Goal: Information Seeking & Learning: Learn about a topic

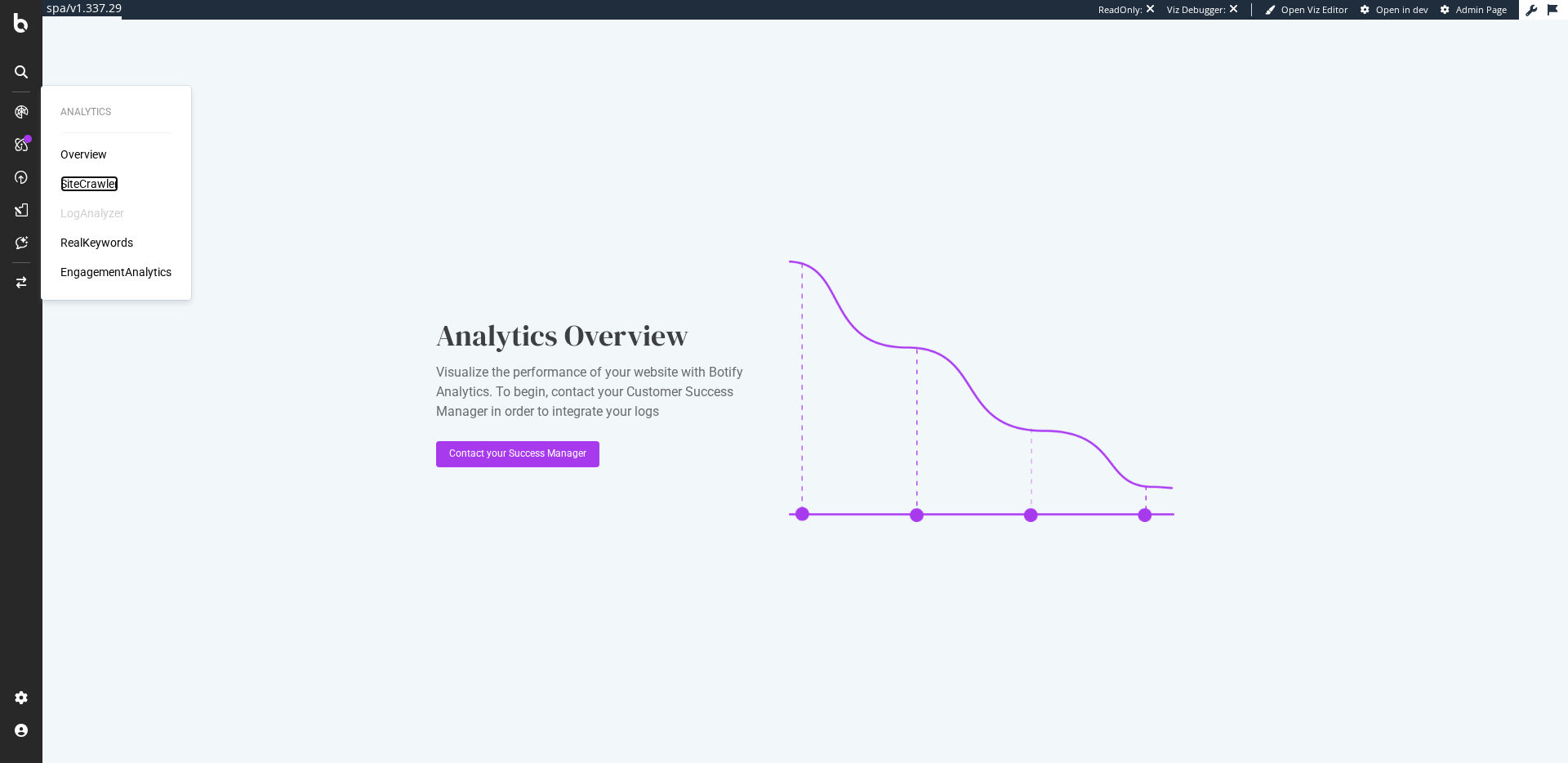
click at [83, 181] on div "SiteCrawler" at bounding box center [89, 183] width 58 height 16
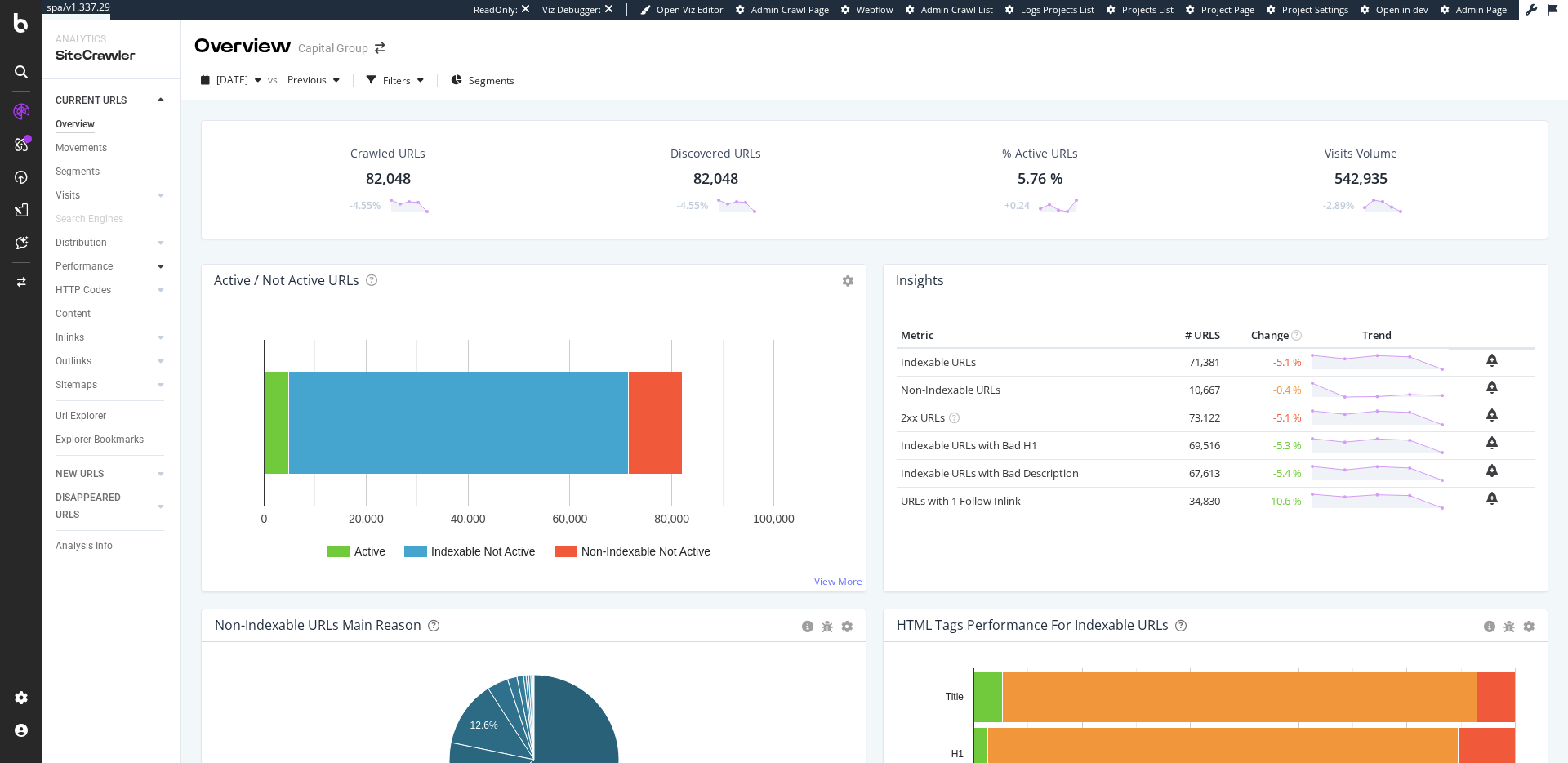
click at [156, 267] on div at bounding box center [160, 266] width 16 height 16
click at [123, 361] on link "HTTP Codes" at bounding box center [104, 361] width 97 height 17
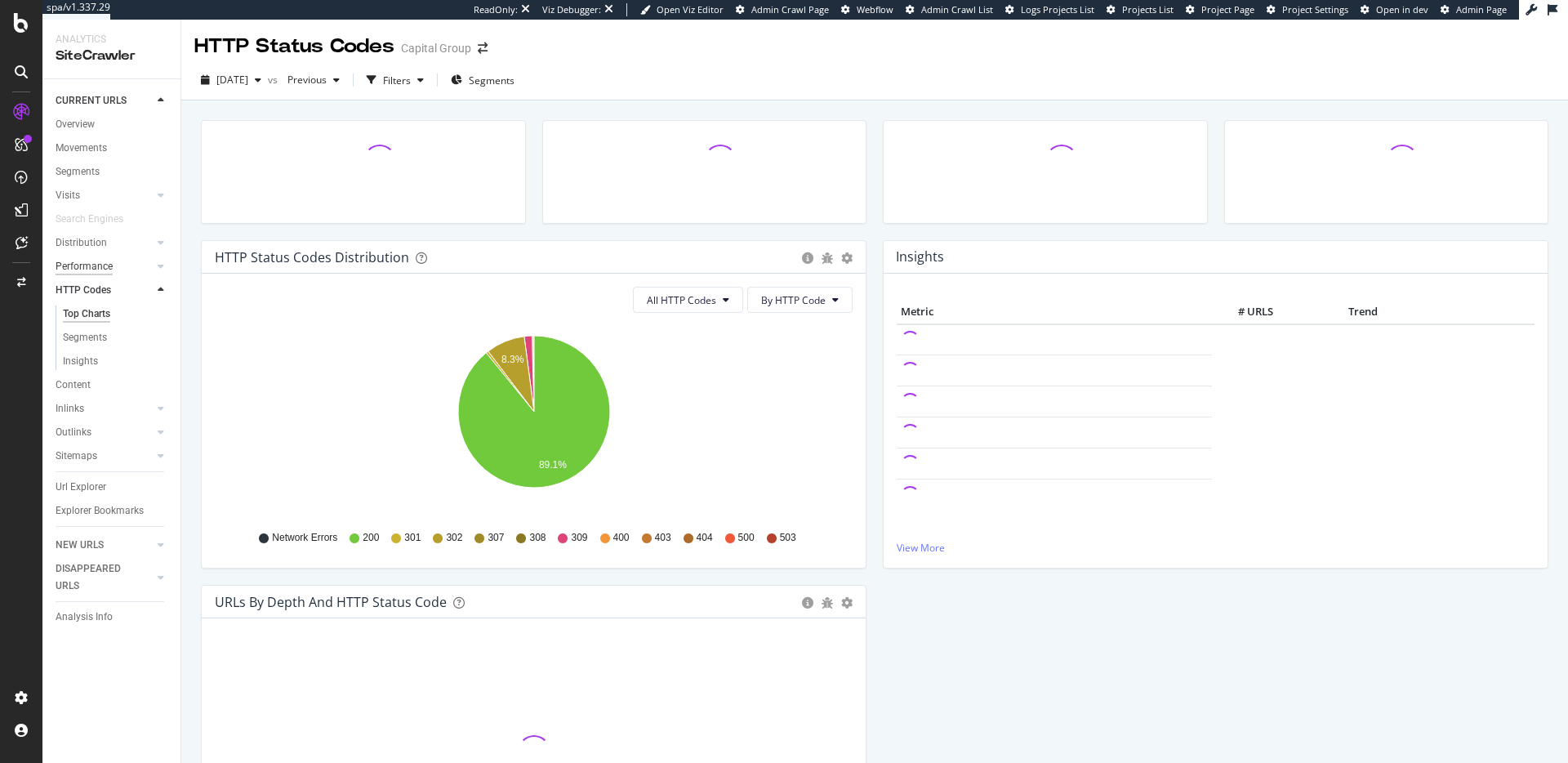
click at [96, 267] on div "Performance" at bounding box center [84, 267] width 57 height 17
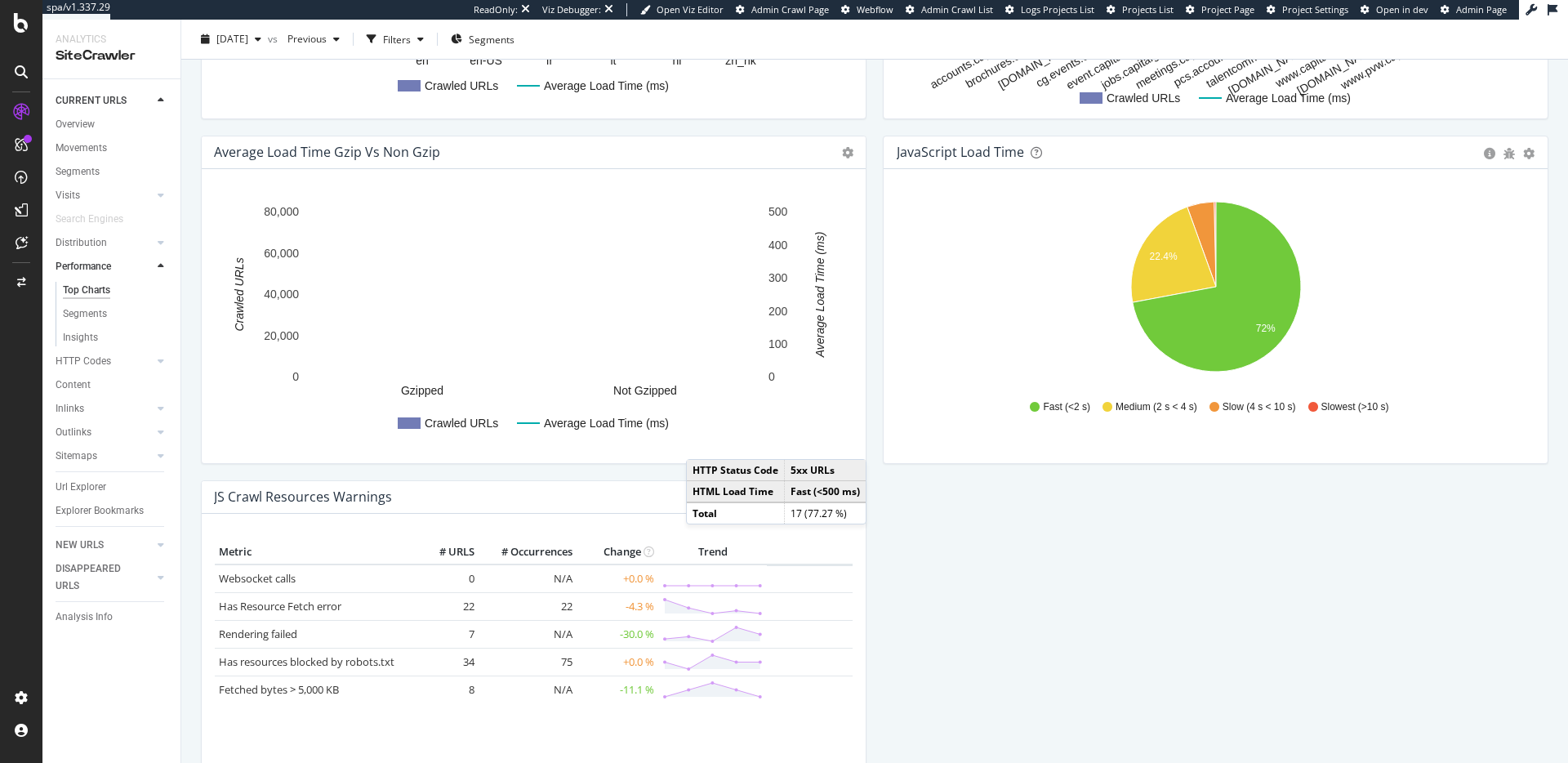
scroll to position [1167, 0]
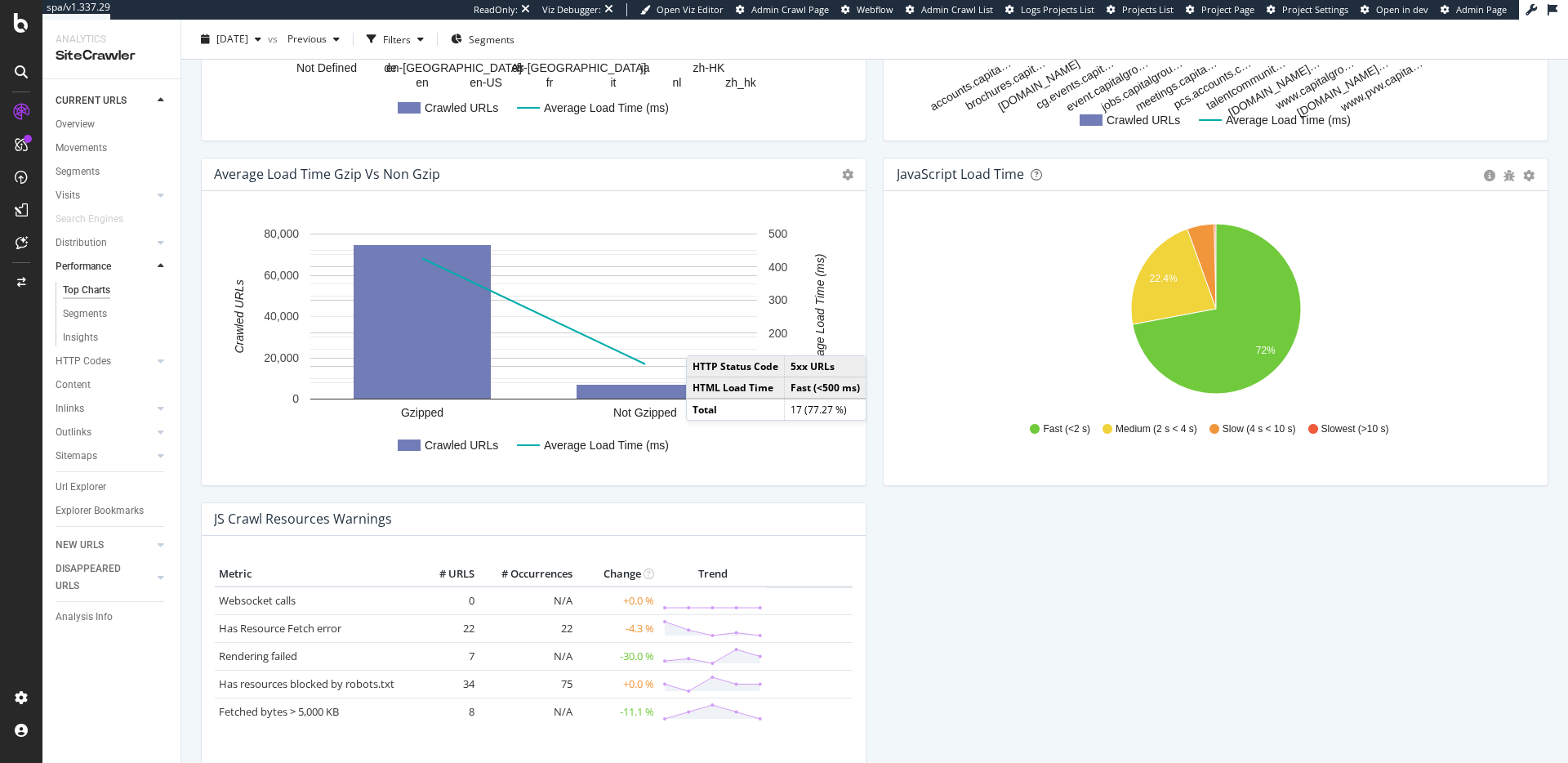
click at [991, 172] on div "JavaScript Load Time" at bounding box center [960, 173] width 128 height 16
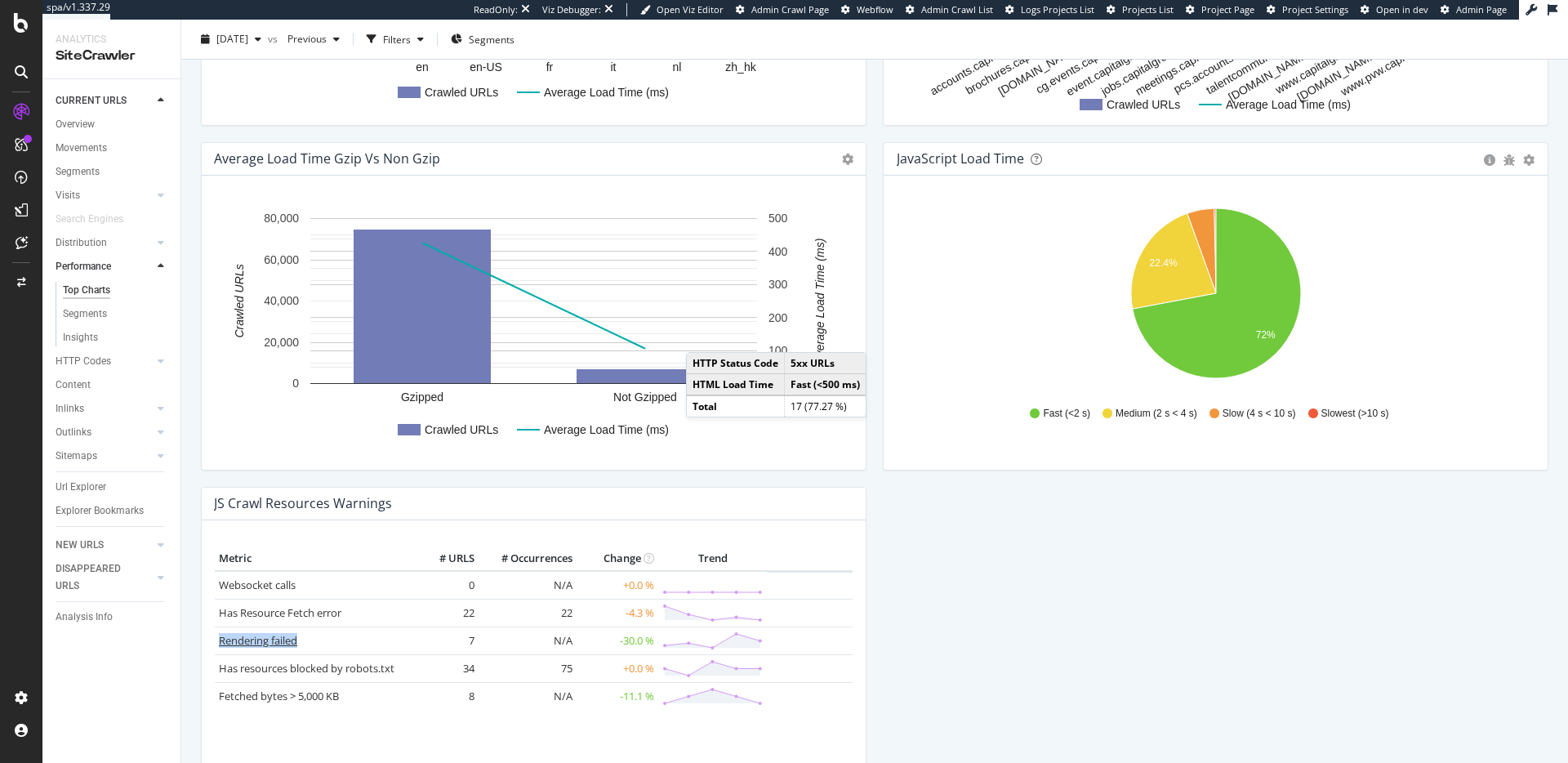
scroll to position [1179, 0]
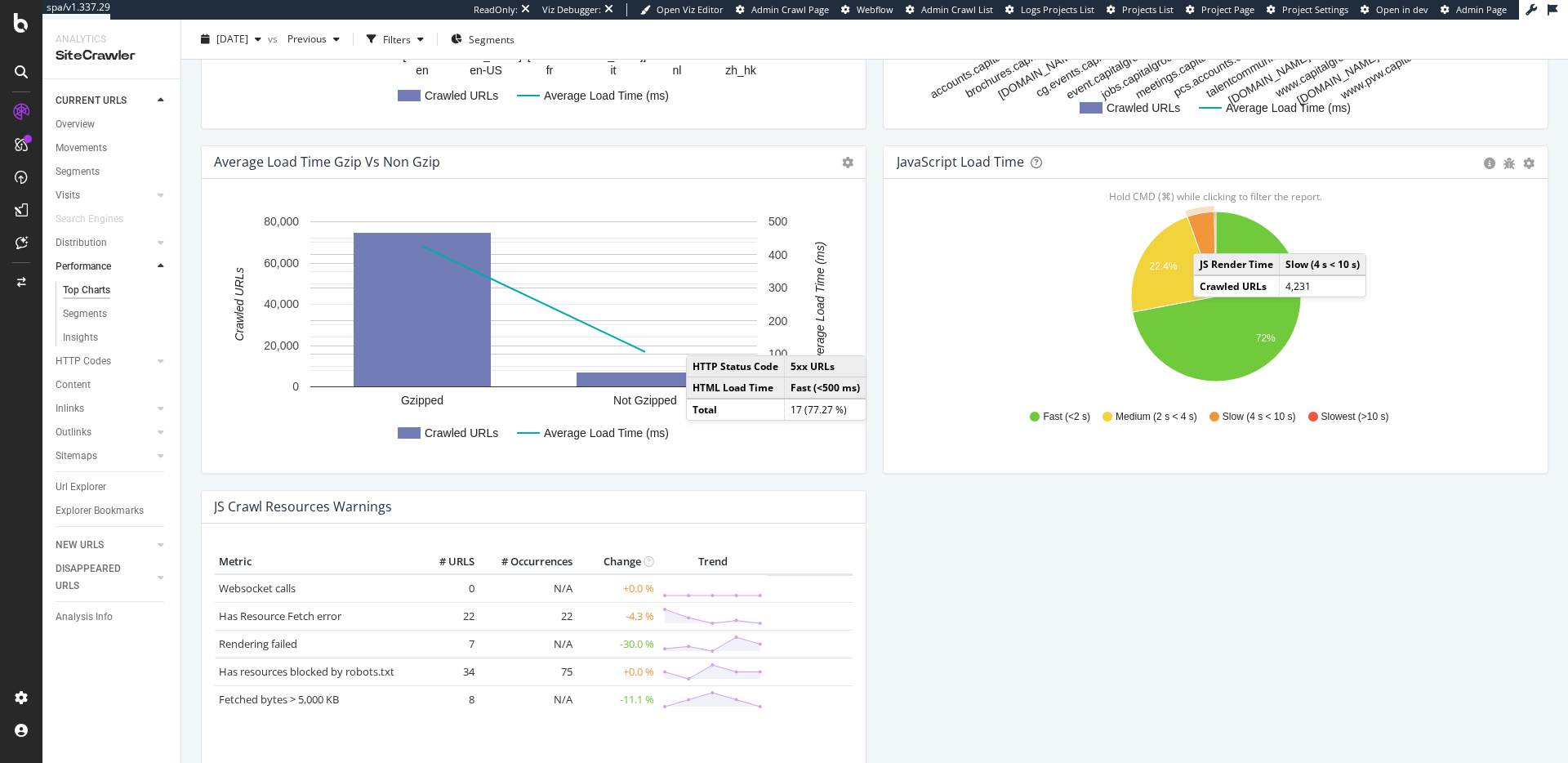
click at [1209, 237] on icon "A chart." at bounding box center [1201, 253] width 29 height 85
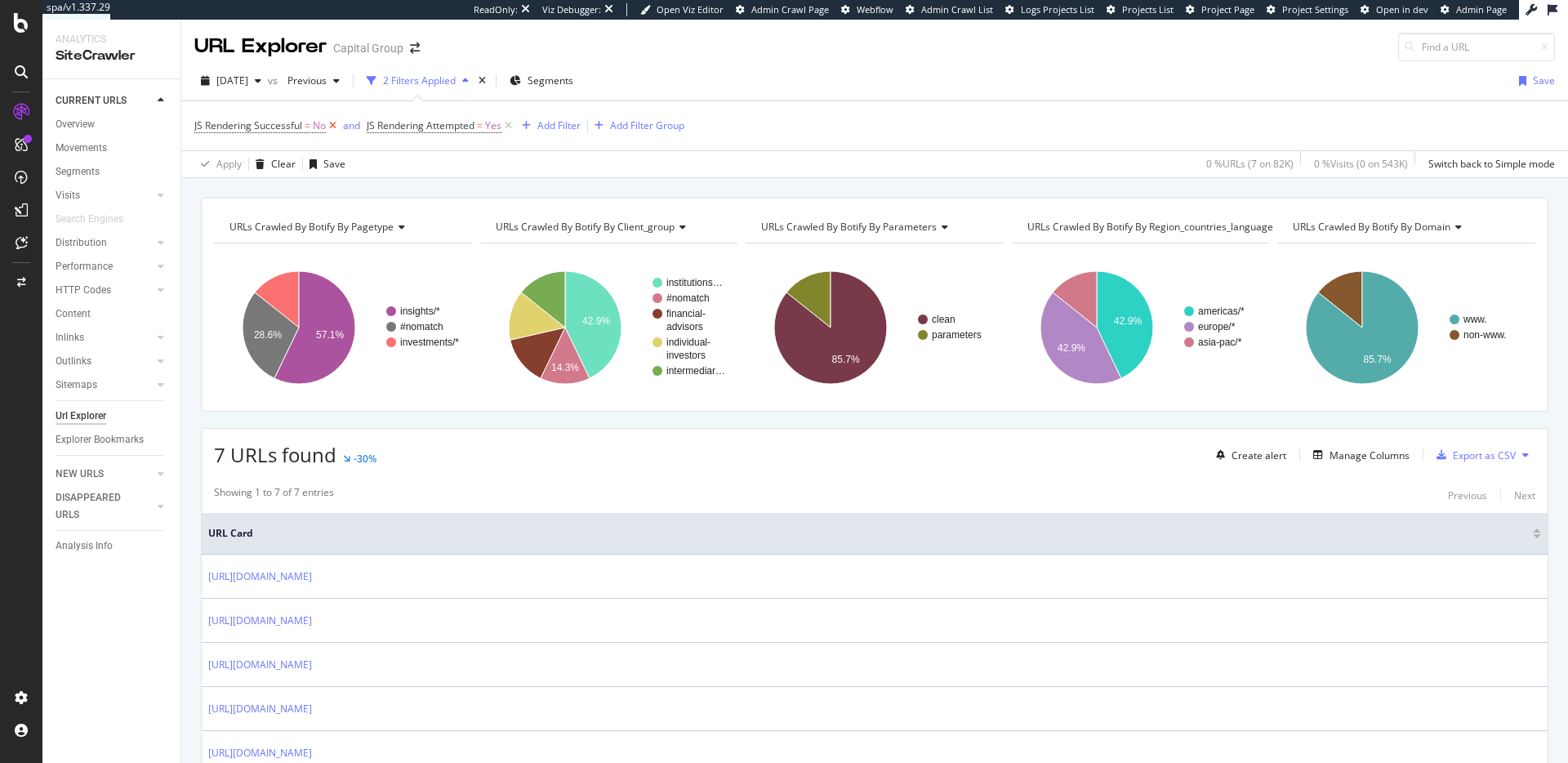
click at [332, 128] on icon at bounding box center [332, 125] width 14 height 16
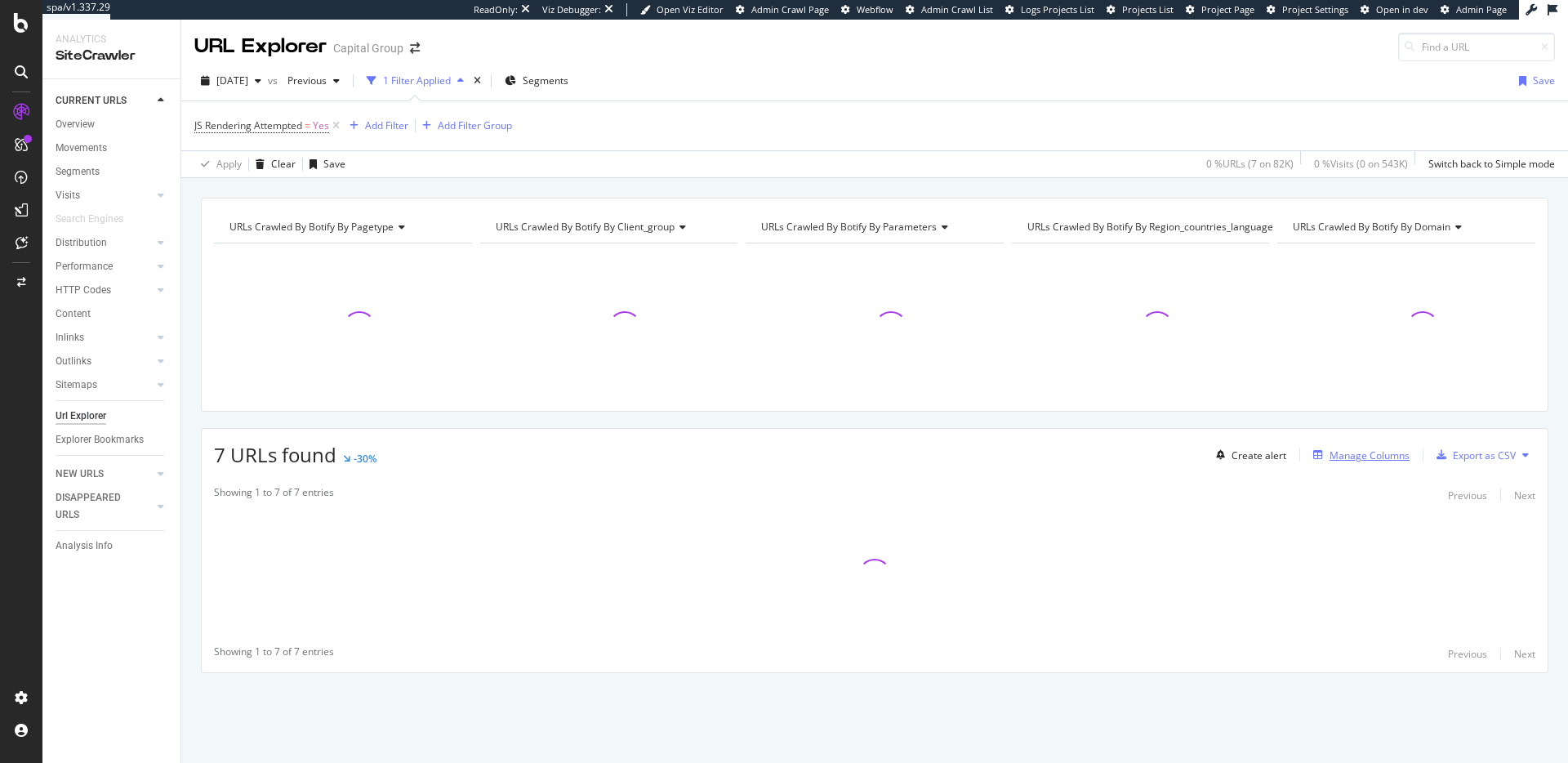
click at [1363, 451] on div "Manage Columns" at bounding box center [1369, 455] width 80 height 14
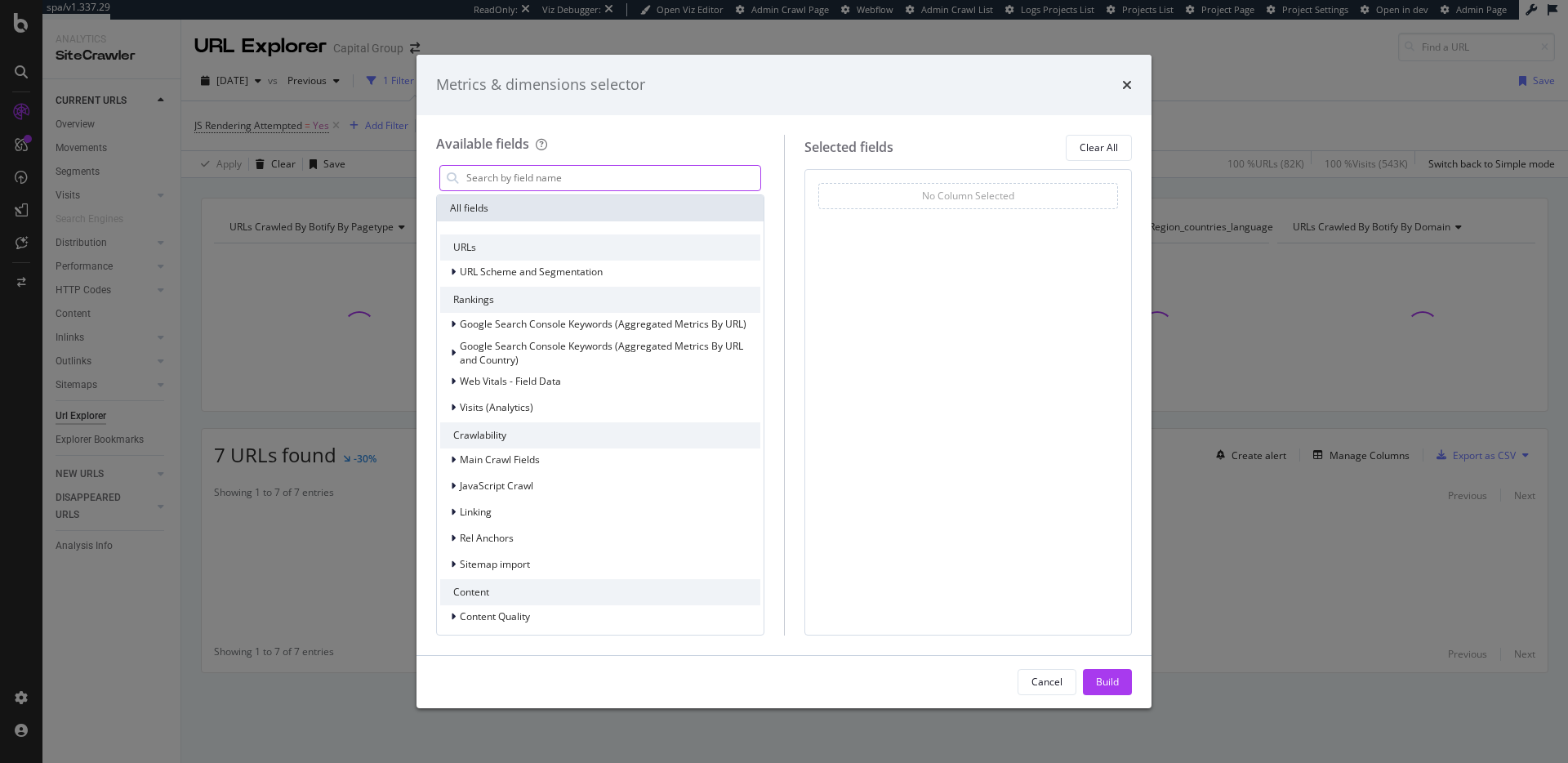
type input "r"
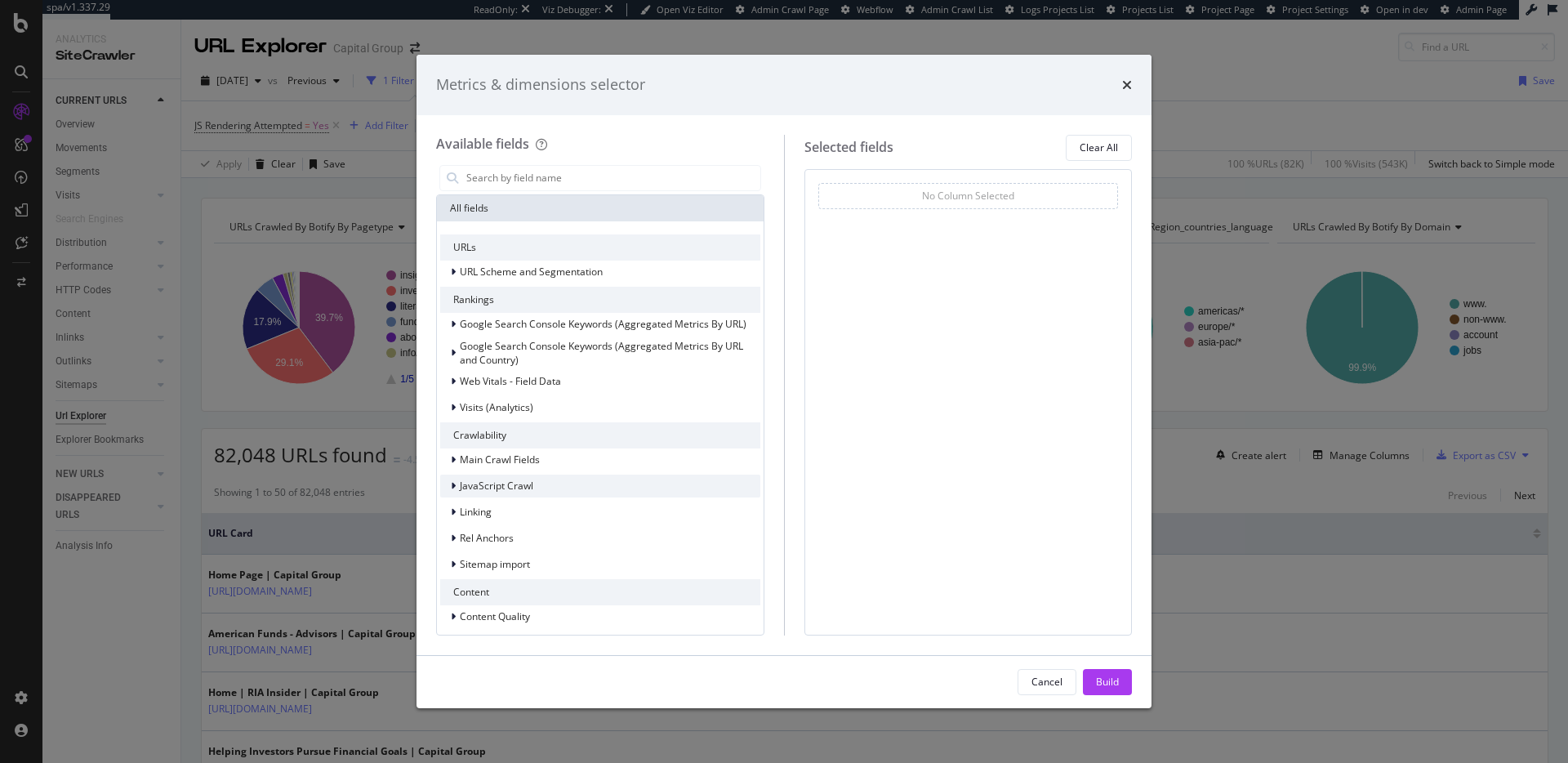
click at [487, 478] on span "JavaScript Crawl" at bounding box center [496, 485] width 73 height 14
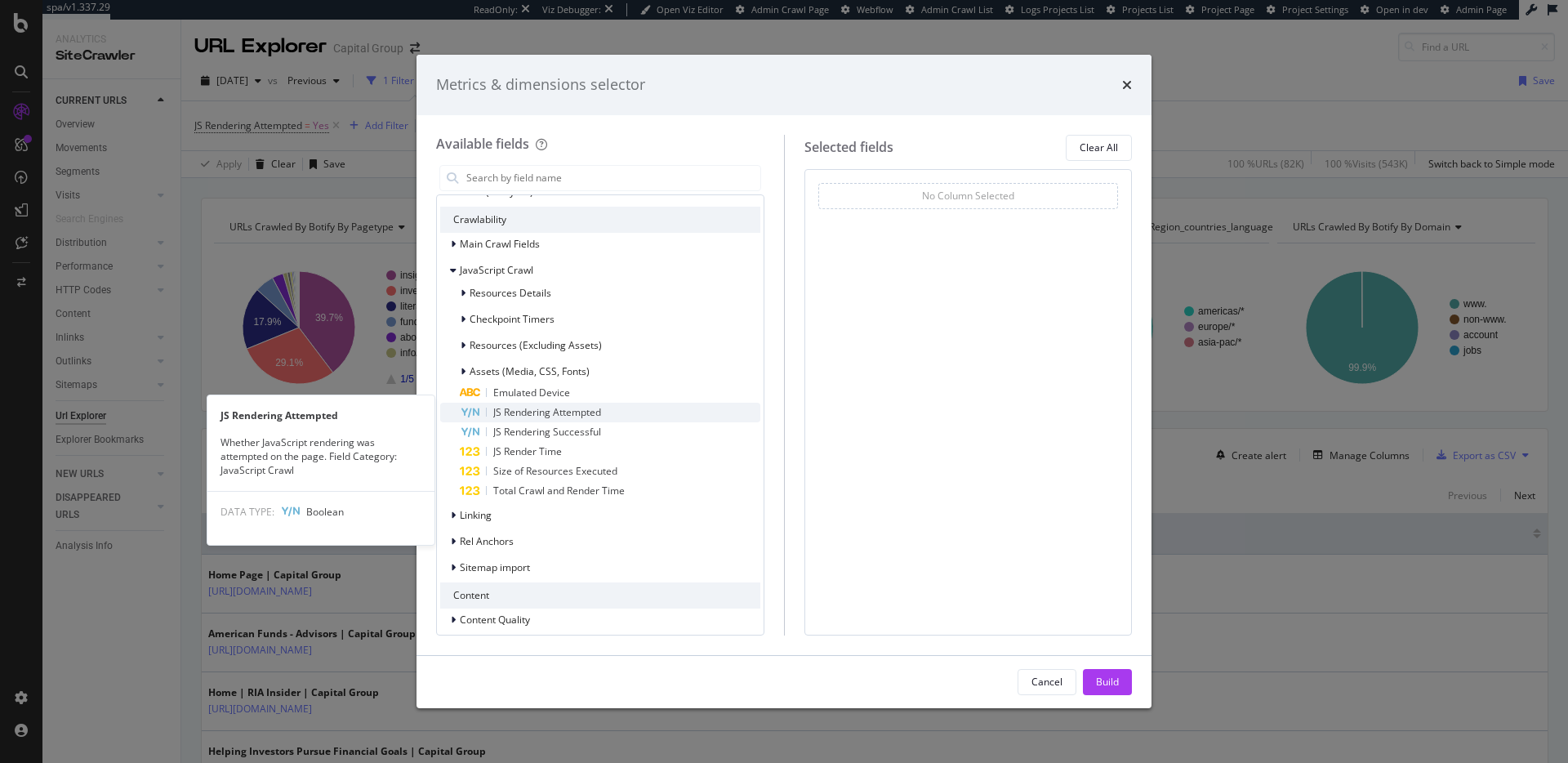
scroll to position [226, 0]
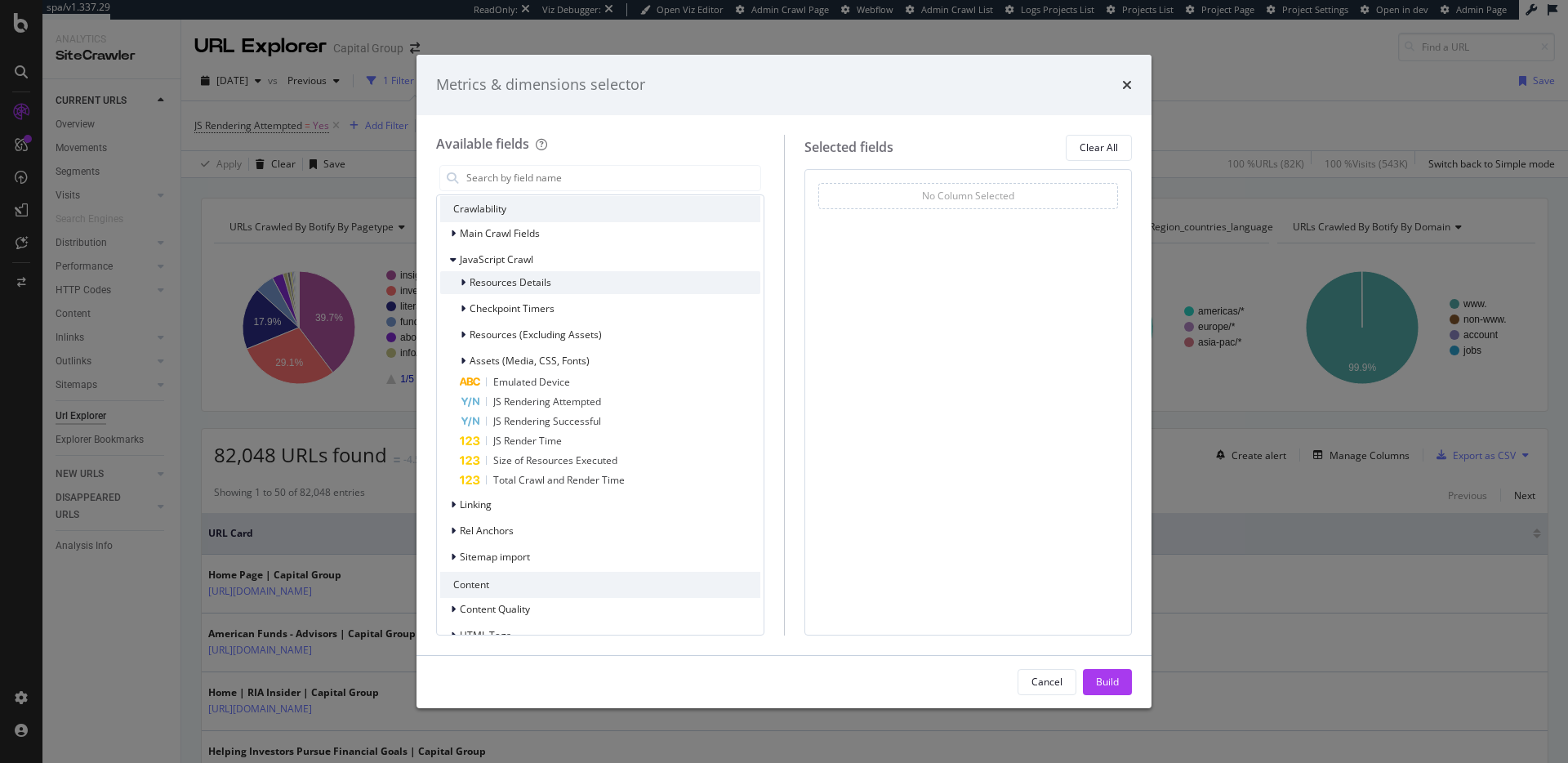
click at [575, 271] on div "Resources Details" at bounding box center [600, 283] width 320 height 23
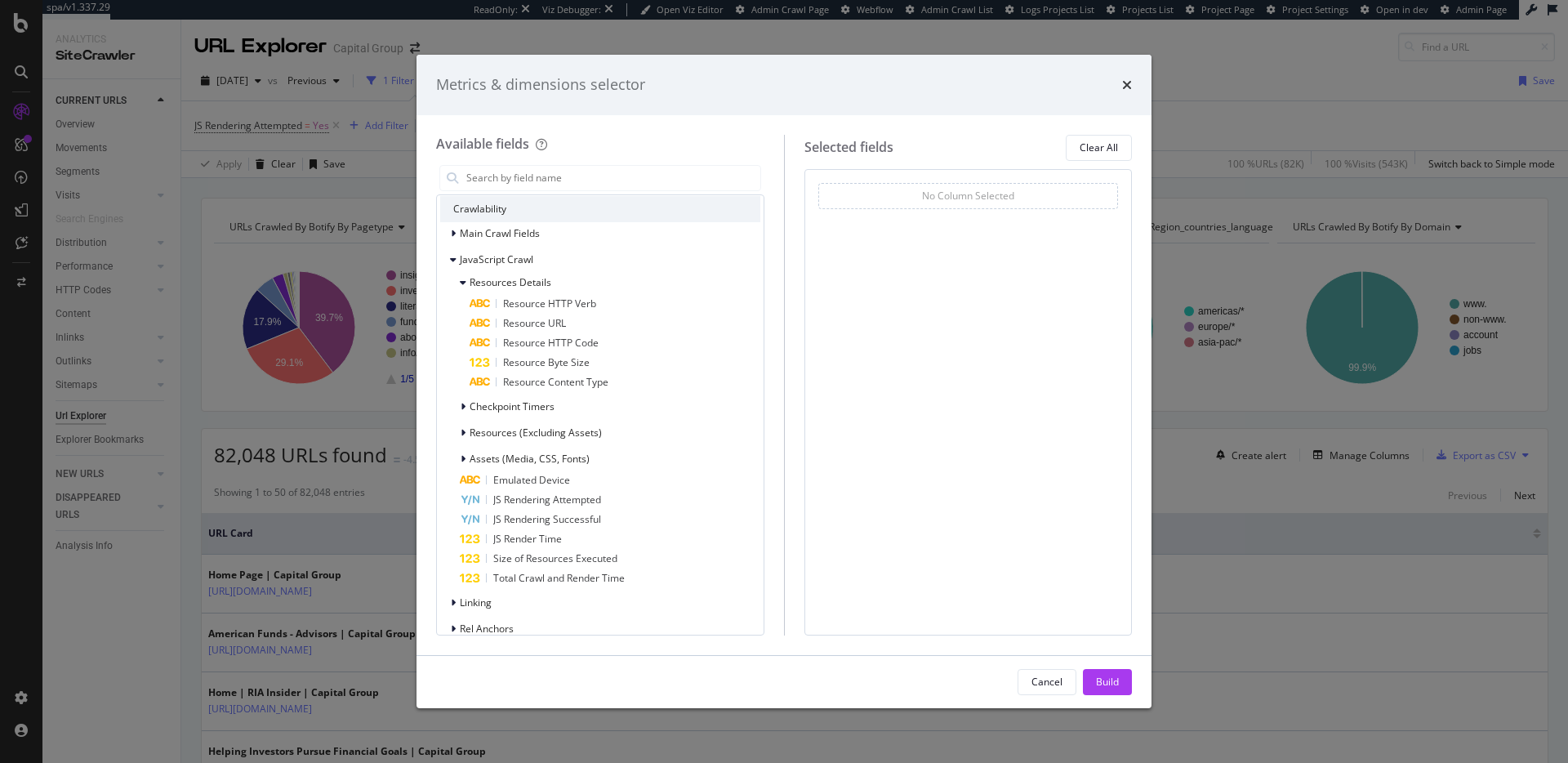
click at [559, 418] on div "Resources Details Resource HTTP Verb Resource URL Resource HTTP Code Resource B…" at bounding box center [600, 430] width 320 height 317
click at [559, 412] on div "Checkpoint Timers" at bounding box center [600, 407] width 320 height 23
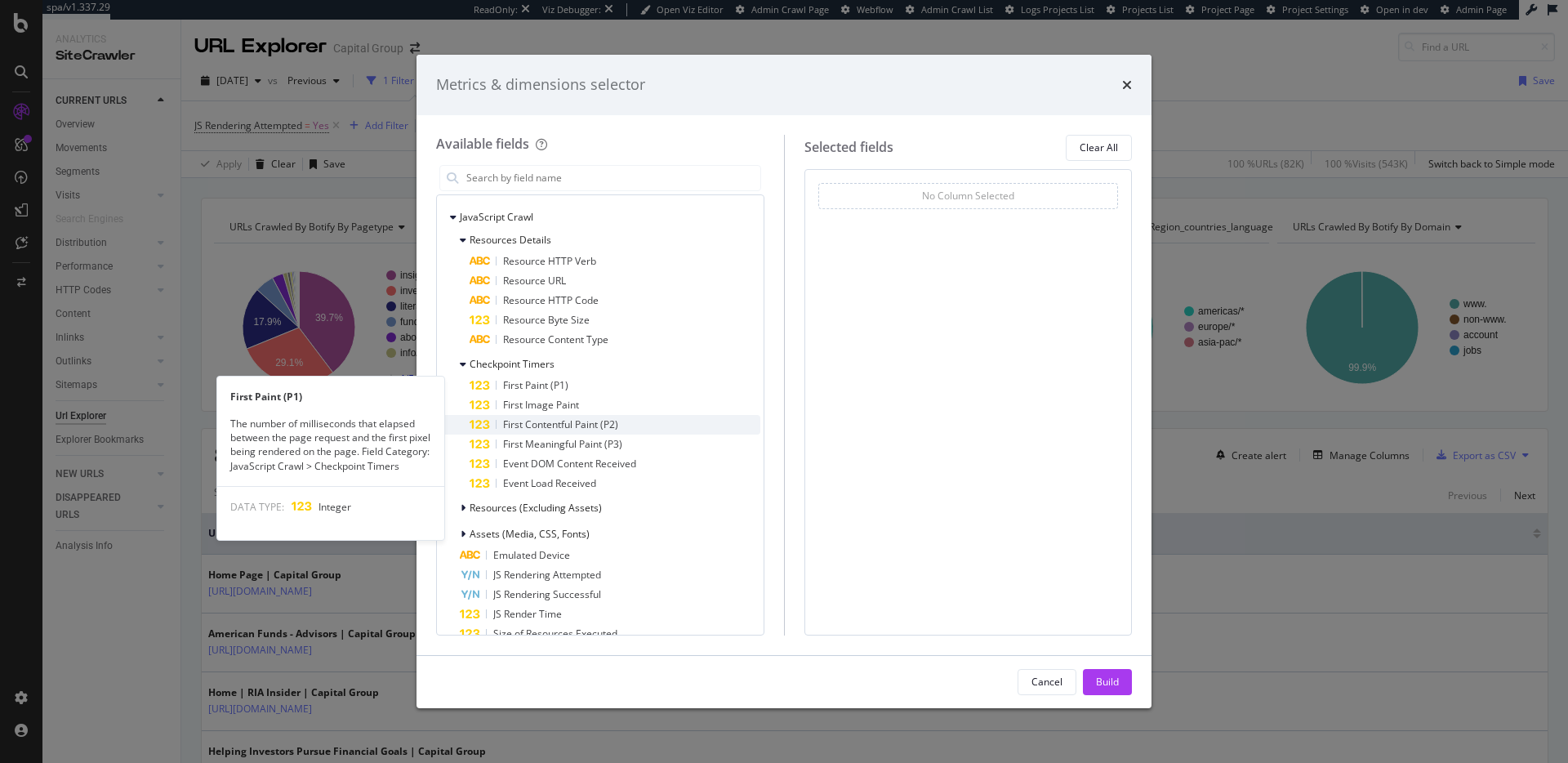
scroll to position [278, 0]
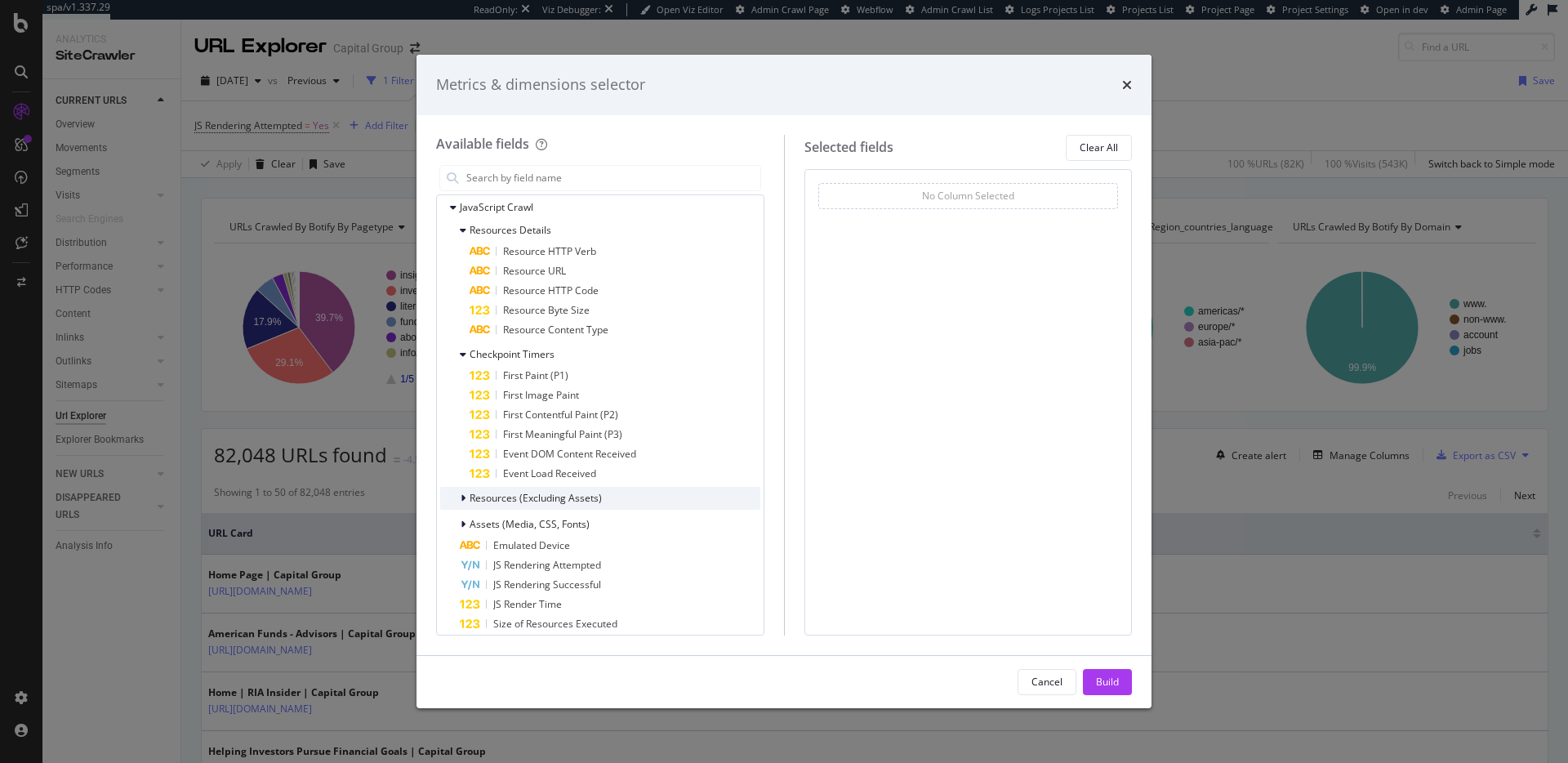
click at [625, 494] on div "Resources (Excluding Assets)" at bounding box center [600, 498] width 320 height 23
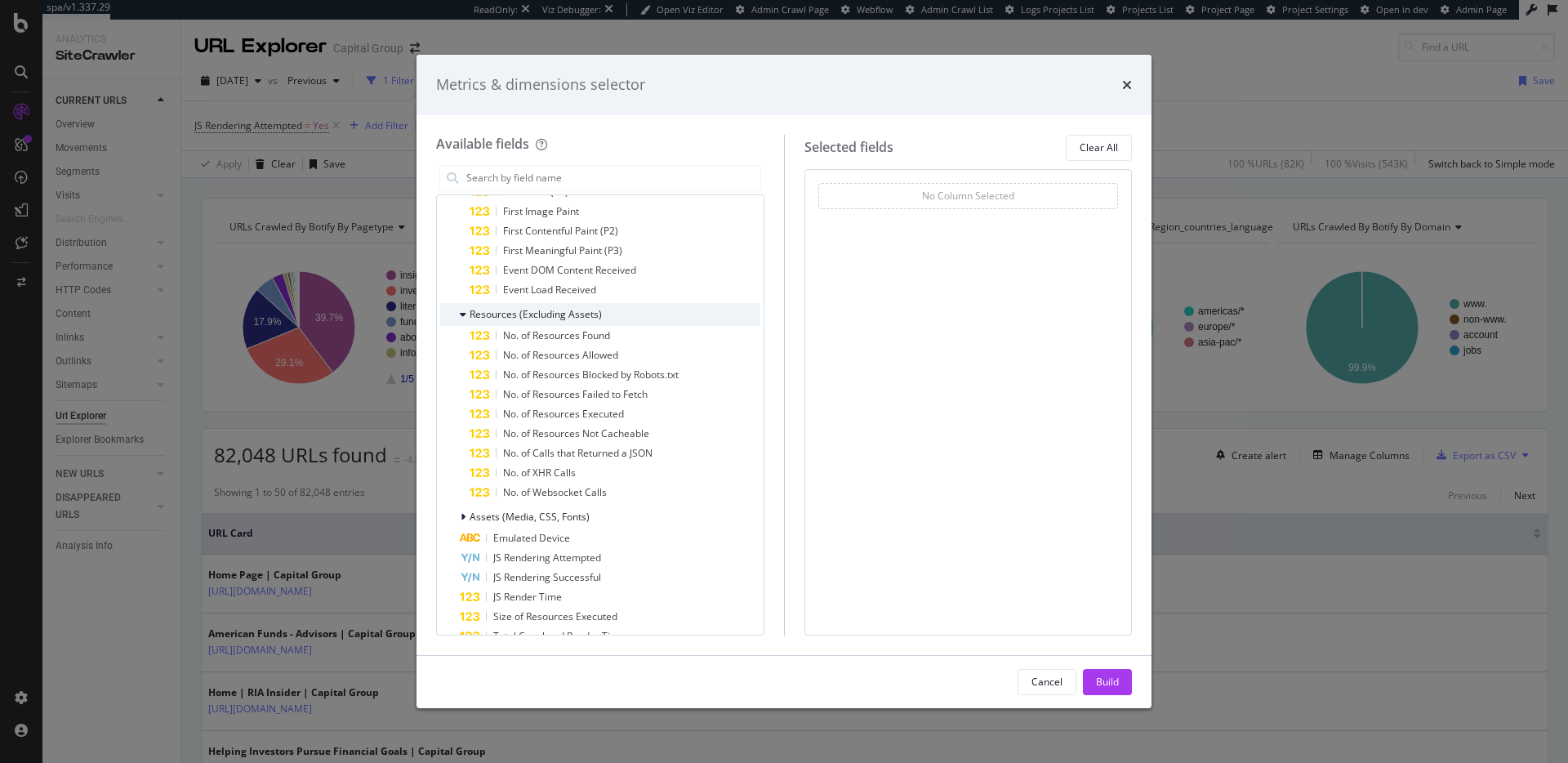
scroll to position [464, 0]
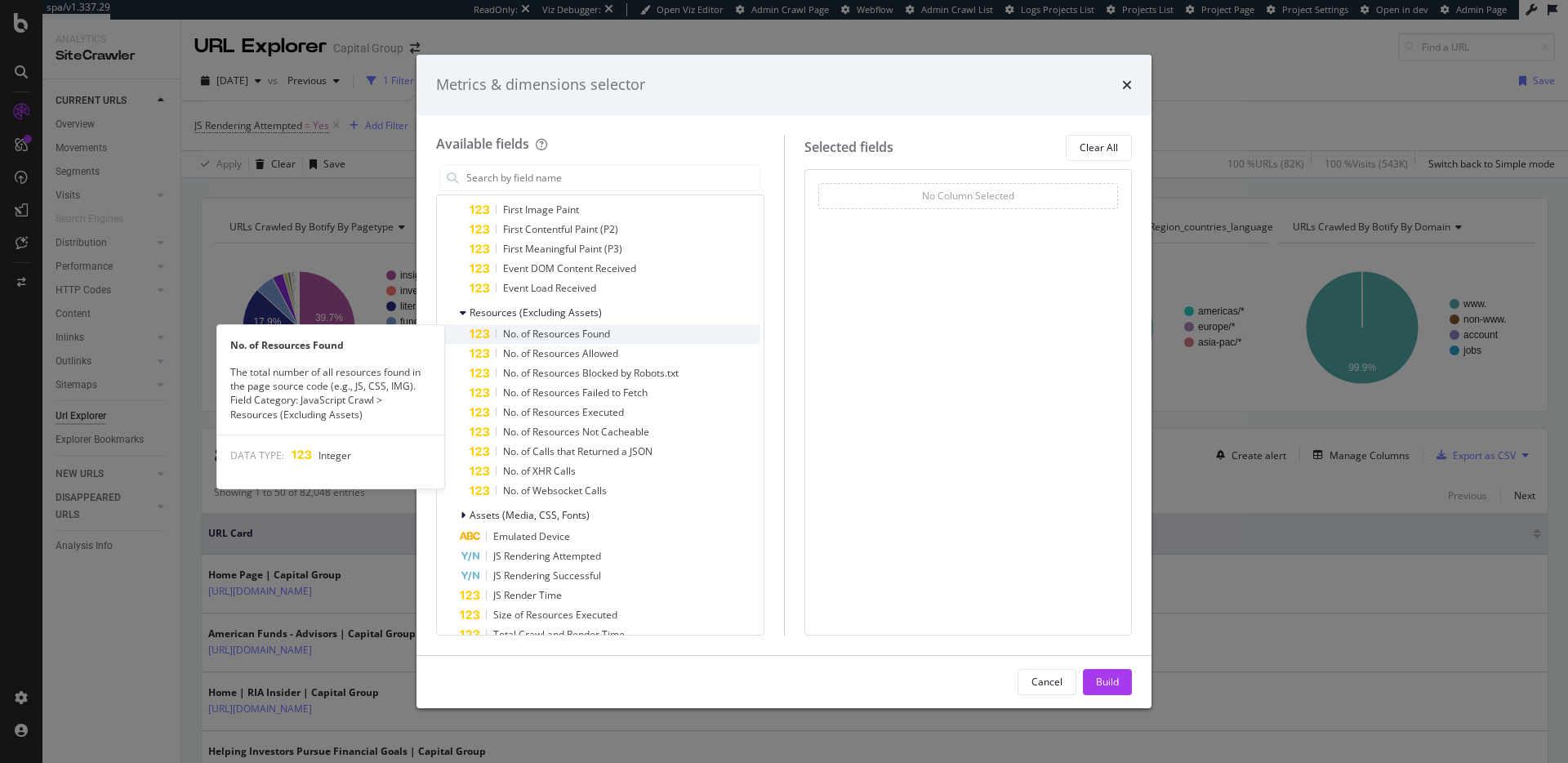
click at [615, 334] on div "No. of Resources Found" at bounding box center [614, 333] width 291 height 20
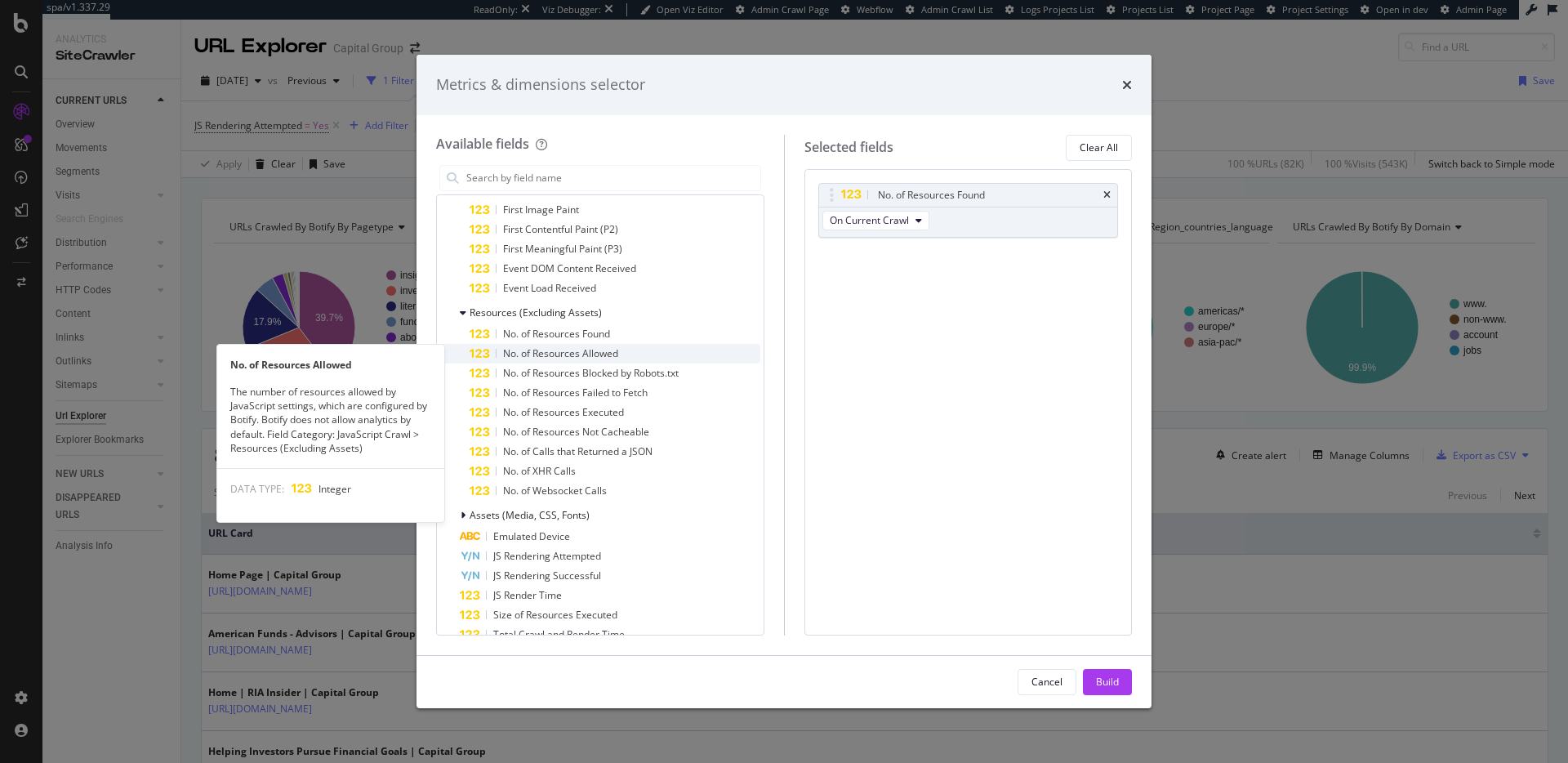
click at [625, 346] on div "No. of Resources Allowed" at bounding box center [614, 353] width 291 height 20
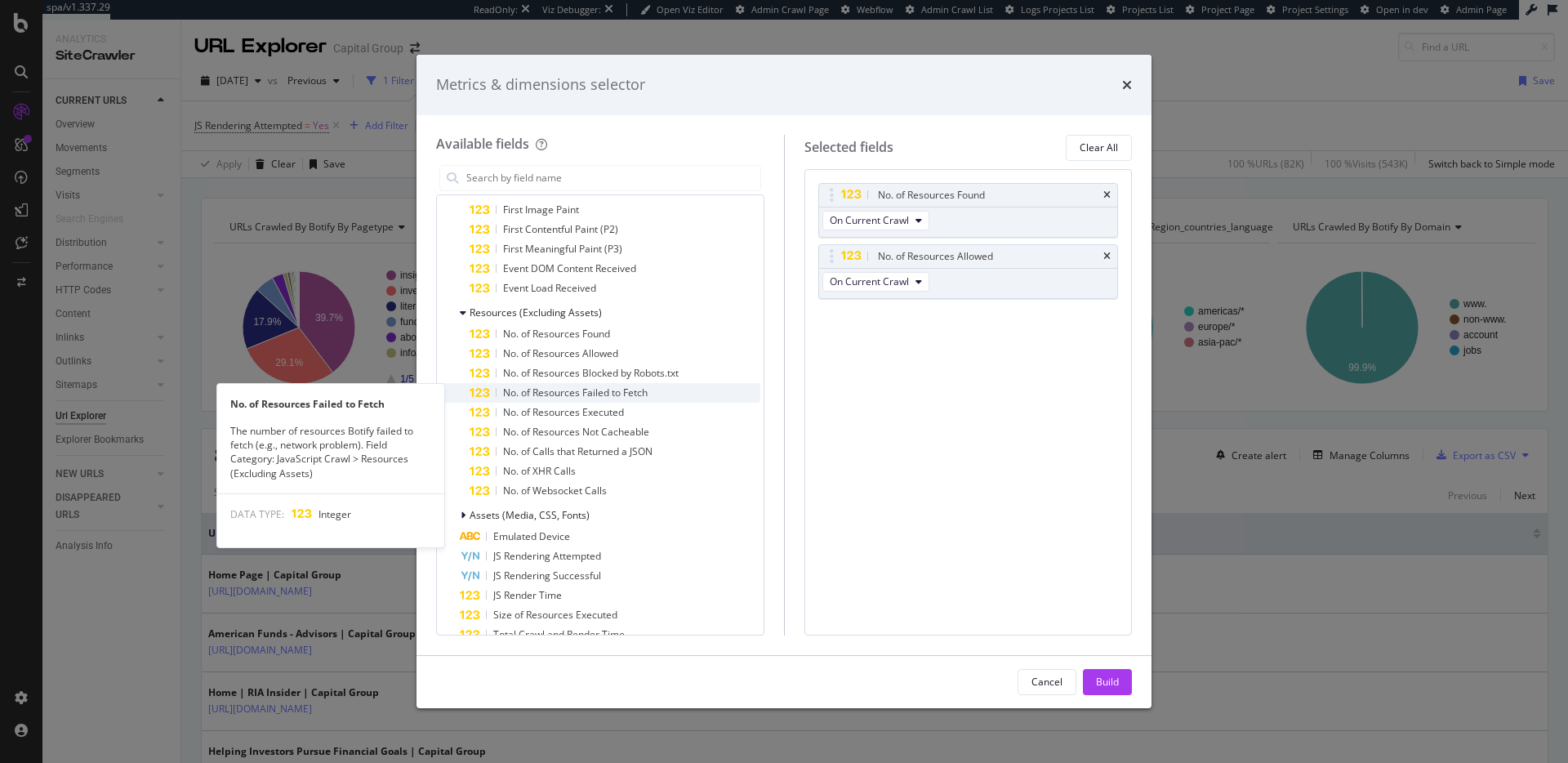
click at [622, 397] on span "No. of Resources Failed to Fetch" at bounding box center [575, 392] width 145 height 14
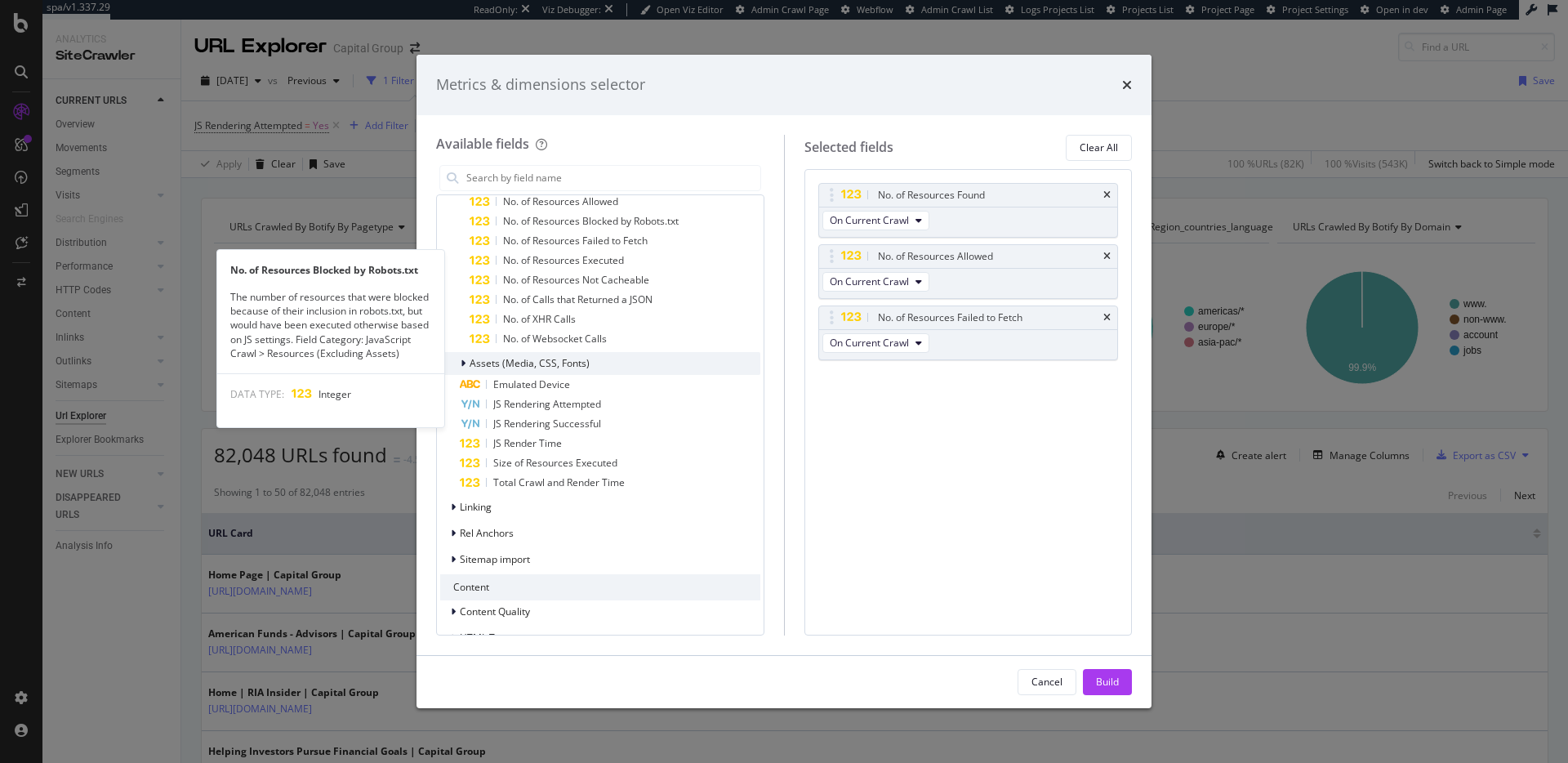
scroll to position [620, 0]
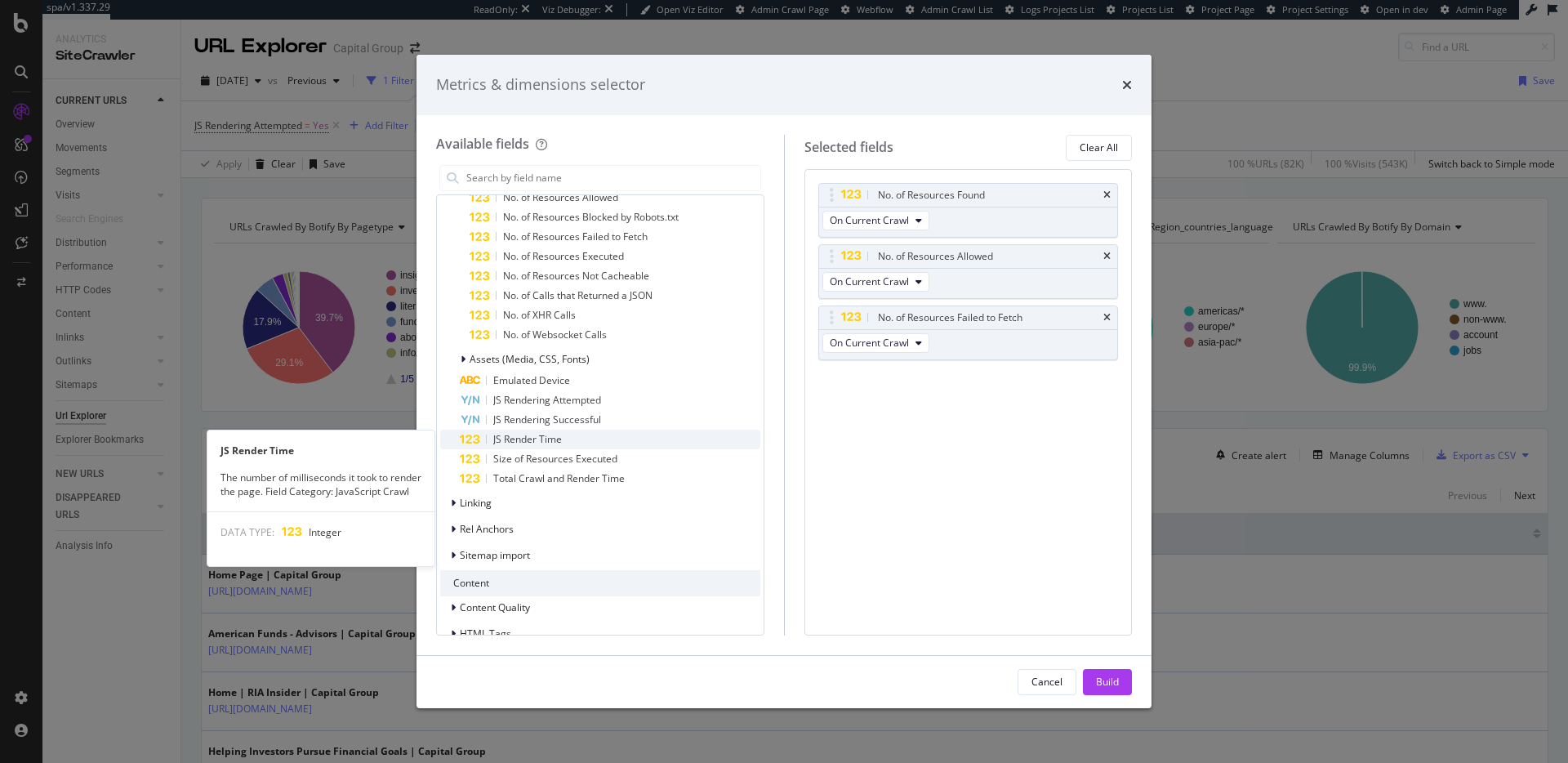
click at [619, 443] on div "JS Render Time" at bounding box center [610, 439] width 300 height 20
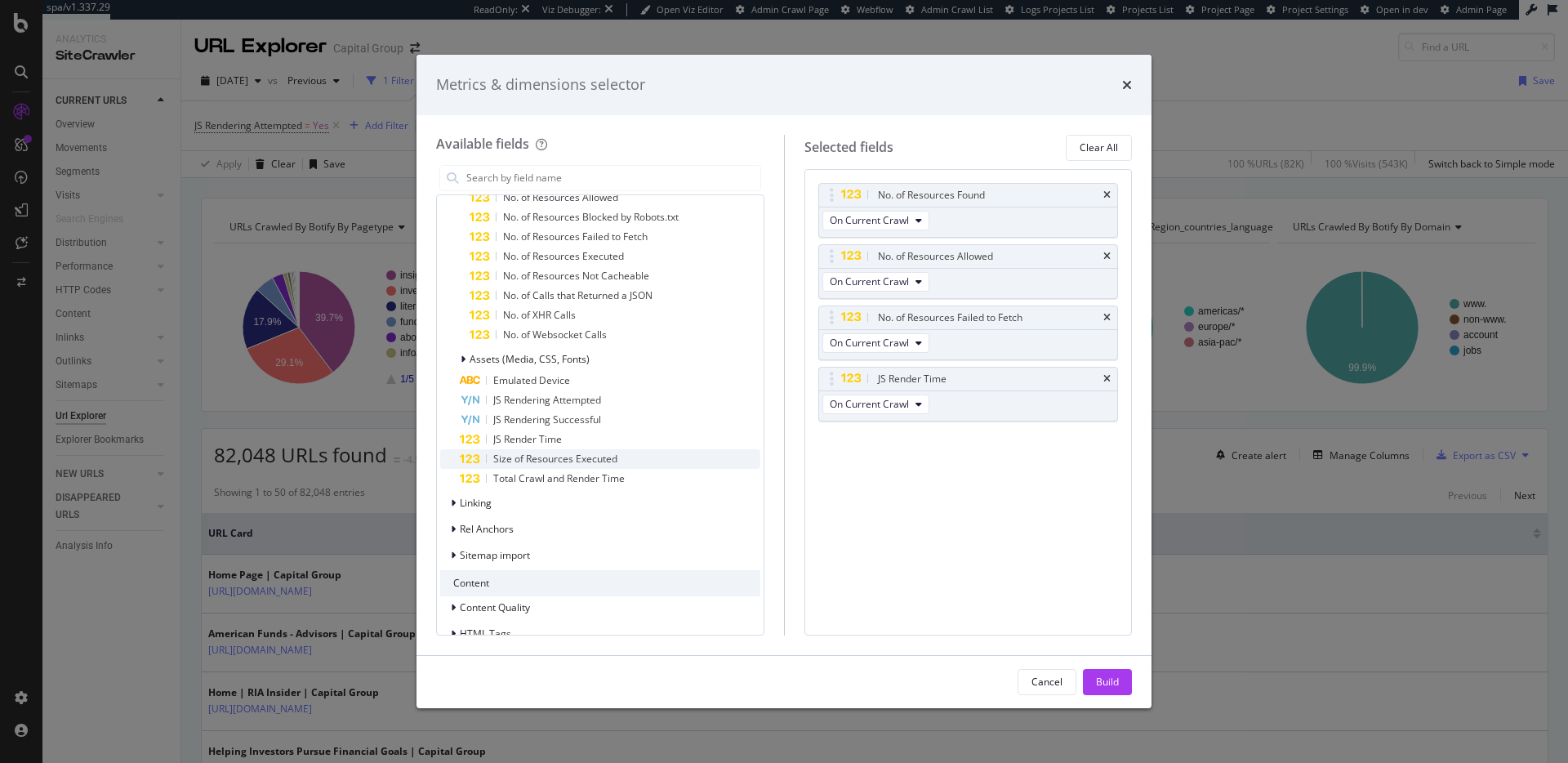
click at [650, 456] on div "Size of Resources Executed" at bounding box center [610, 458] width 300 height 20
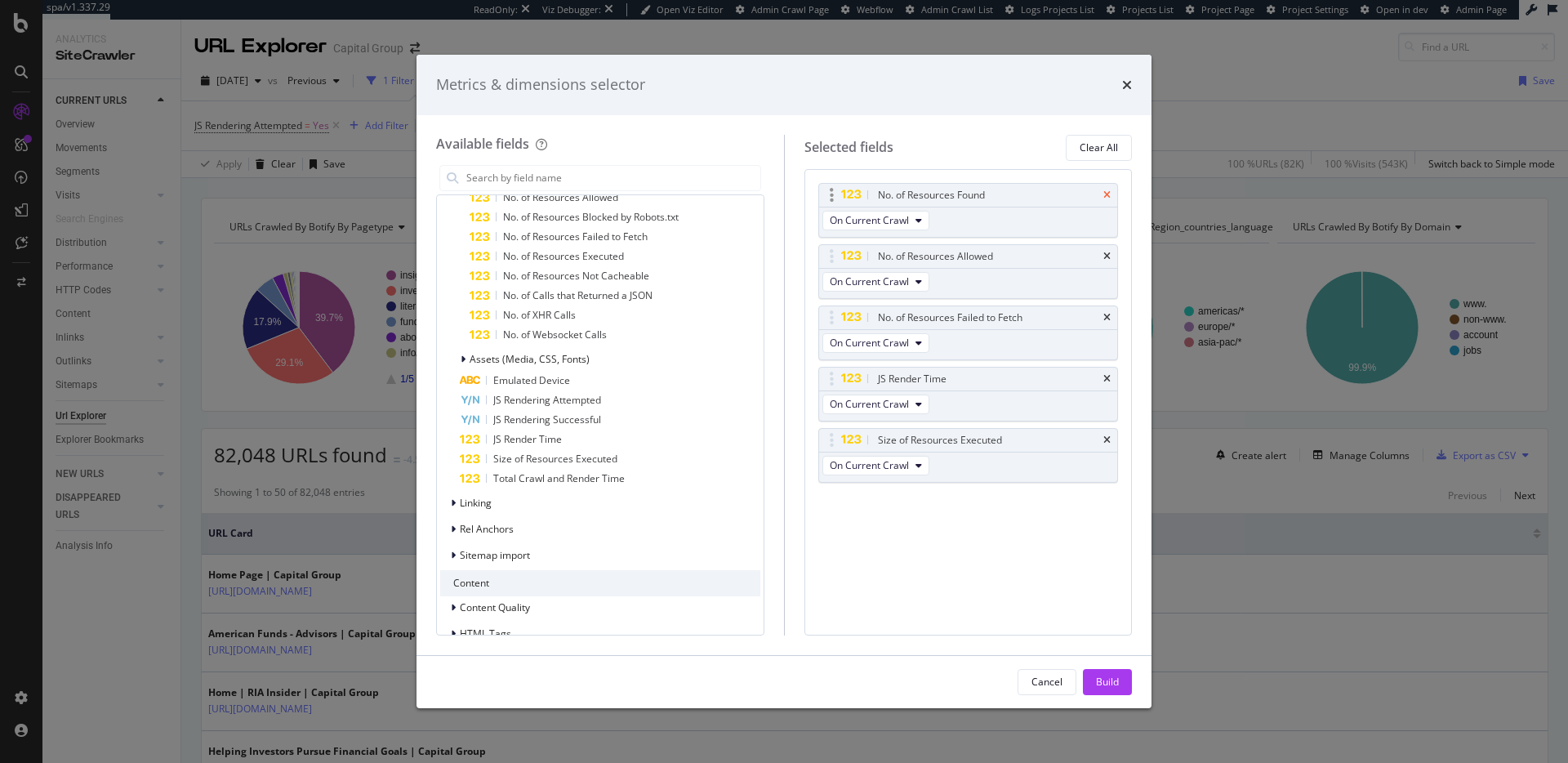
click at [1109, 193] on icon "times" at bounding box center [1107, 195] width 8 height 10
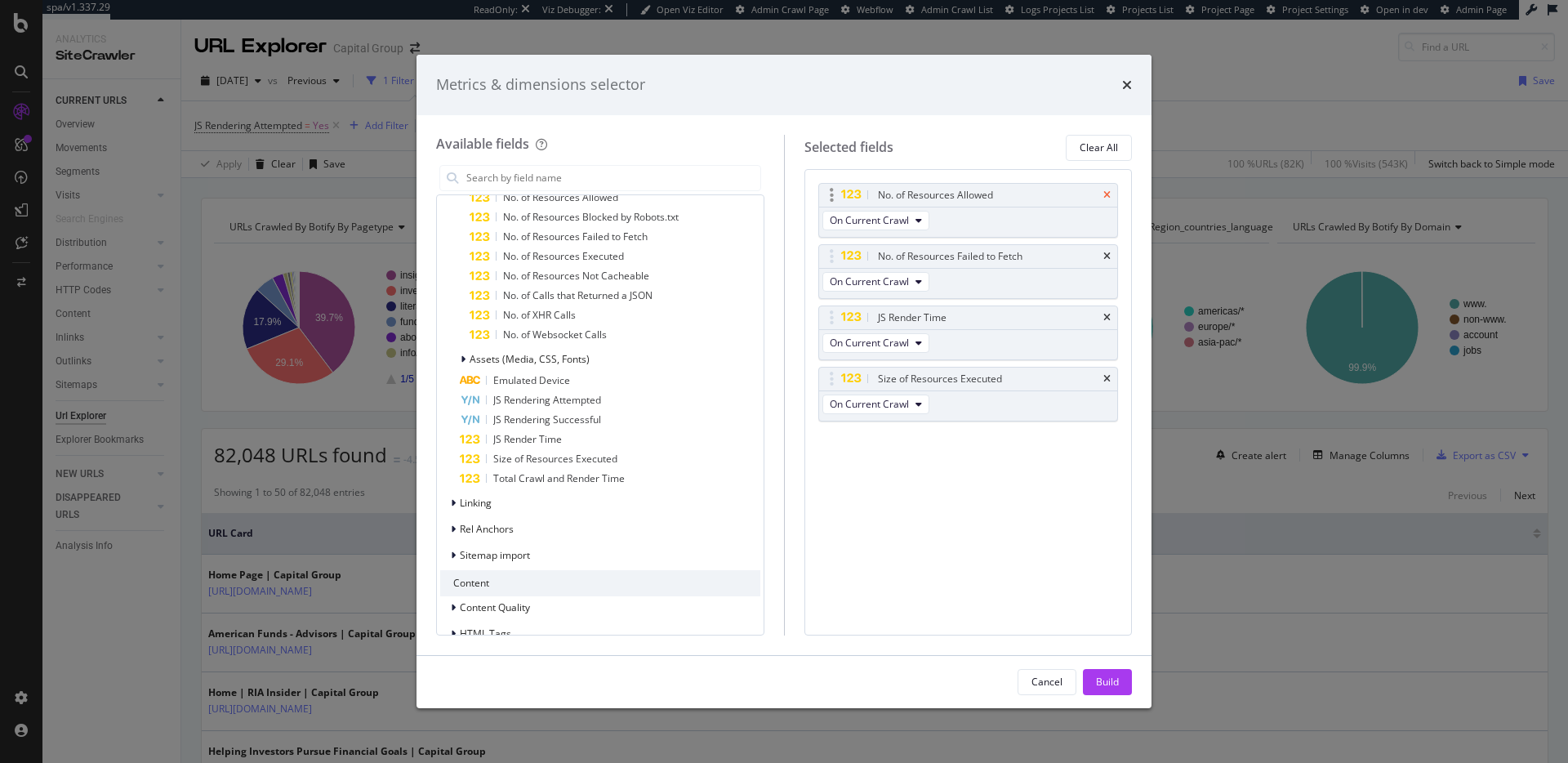
click at [1109, 193] on icon "times" at bounding box center [1107, 195] width 8 height 10
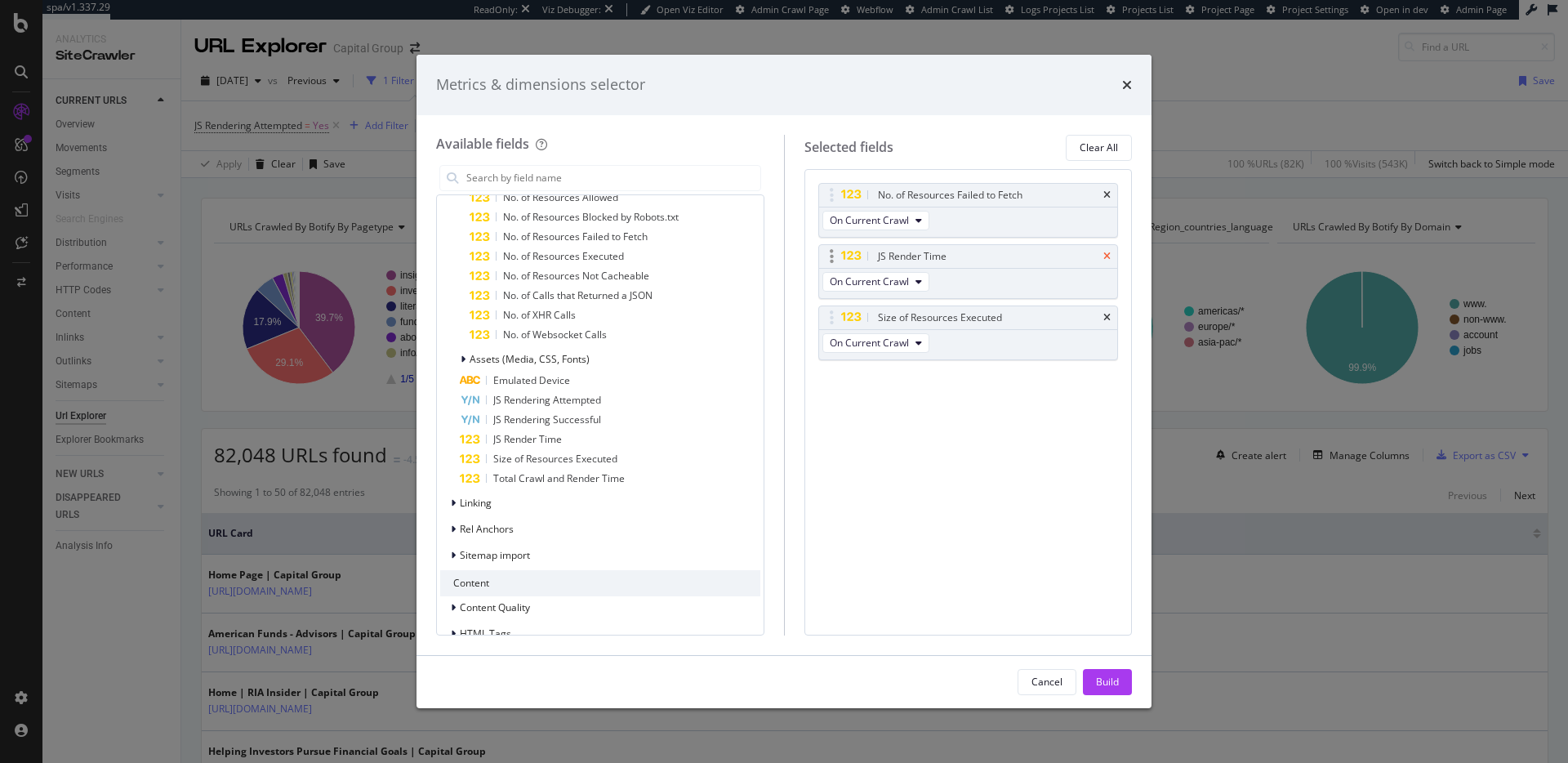
click at [1108, 193] on icon "times" at bounding box center [1107, 195] width 8 height 10
click at [1112, 682] on div "Build" at bounding box center [1107, 681] width 23 height 14
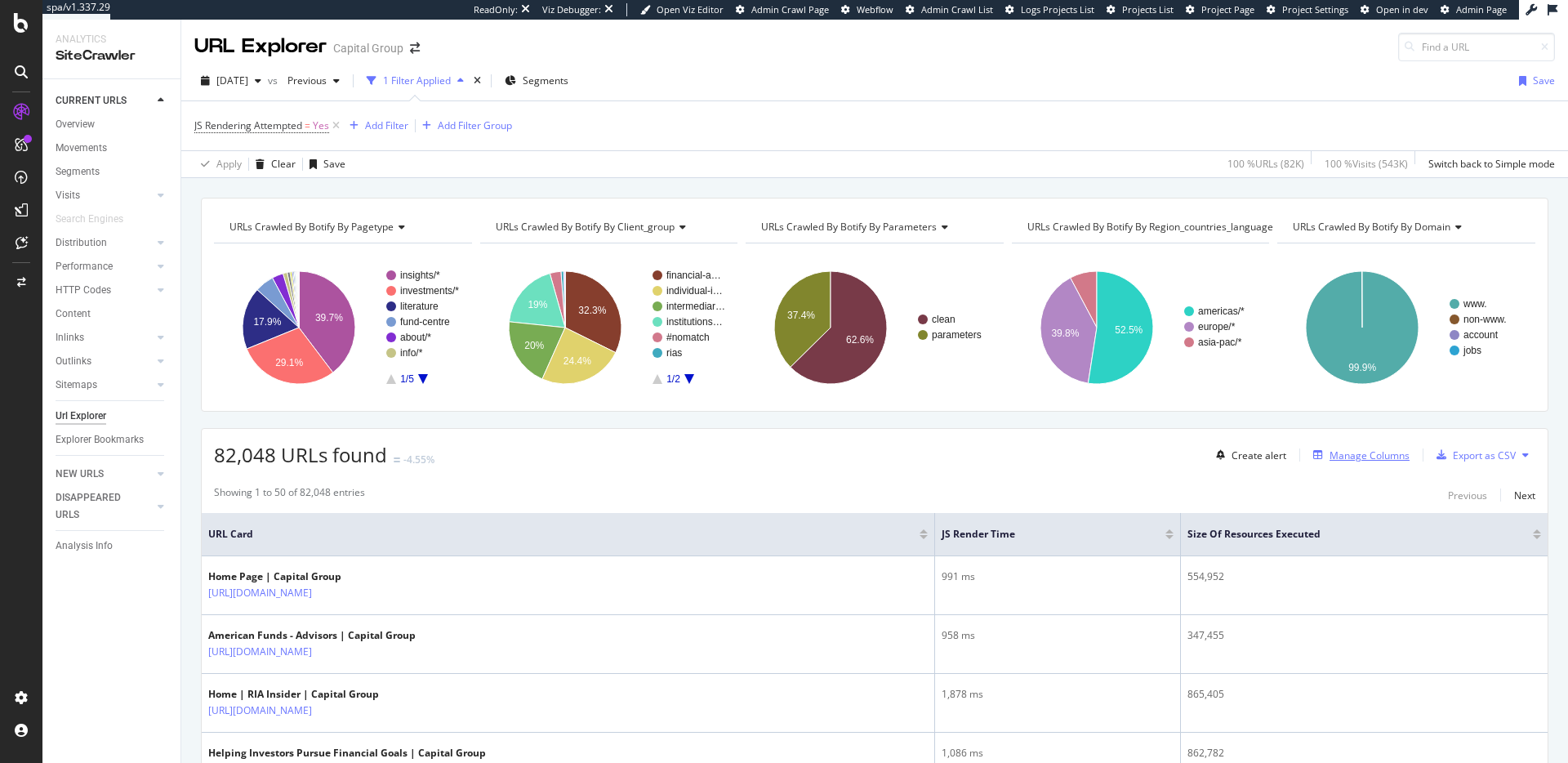
click at [1361, 458] on div "Manage Columns" at bounding box center [1369, 455] width 80 height 14
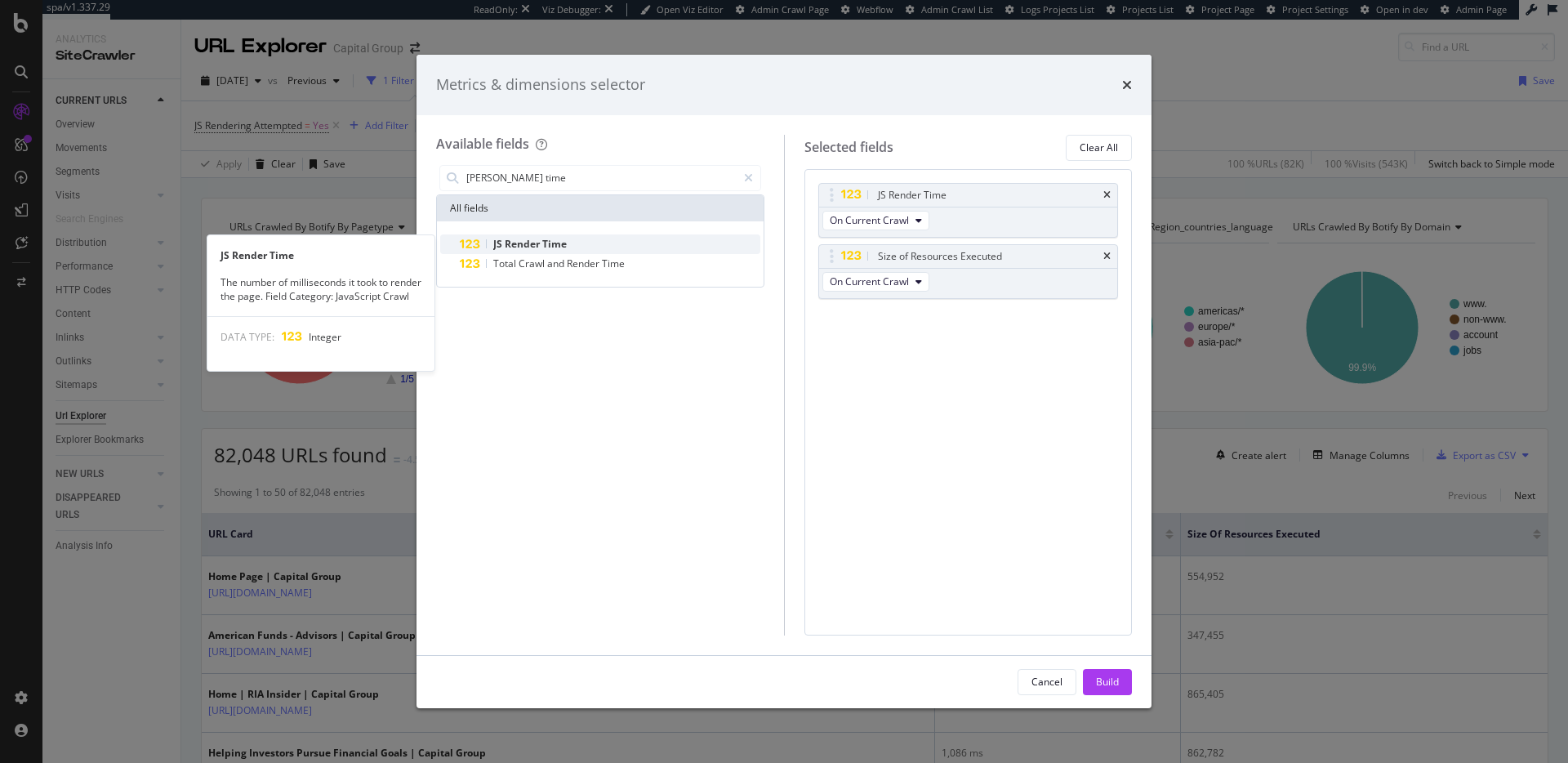
click at [560, 247] on span "Time" at bounding box center [554, 244] width 25 height 14
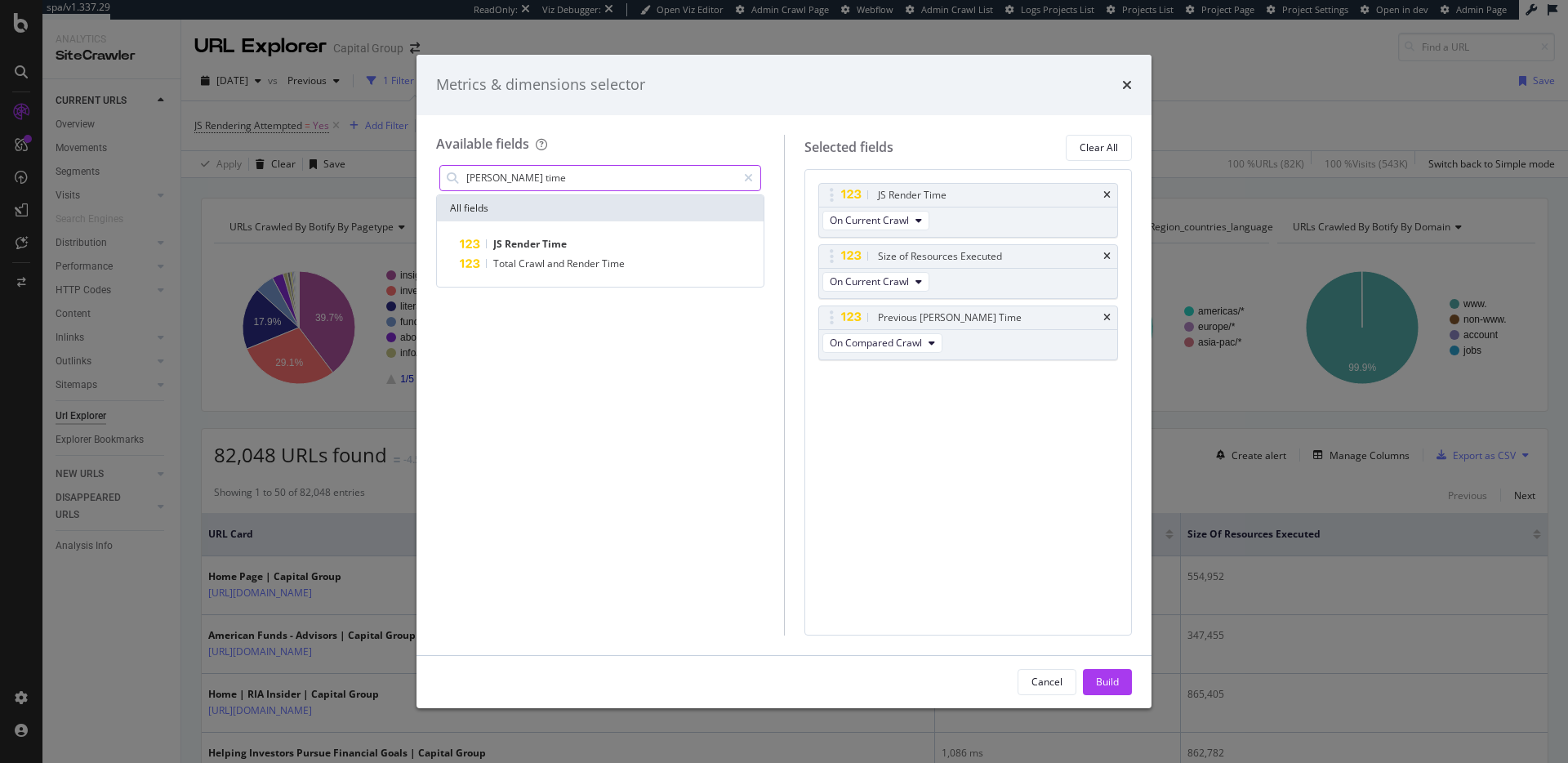
click at [576, 190] on div "js render time" at bounding box center [600, 177] width 322 height 26
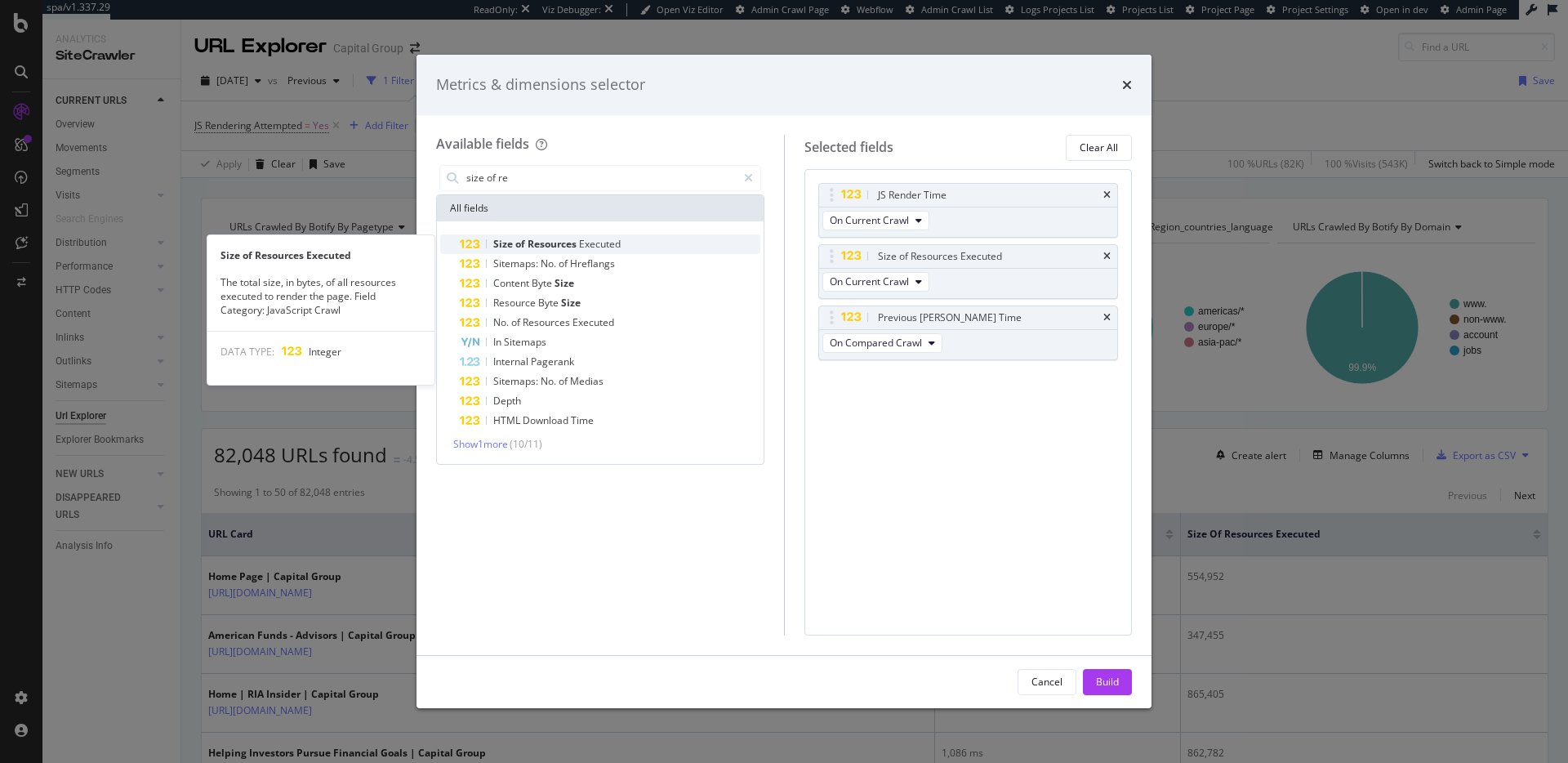
click at [616, 238] on span "Executed" at bounding box center [600, 244] width 42 height 14
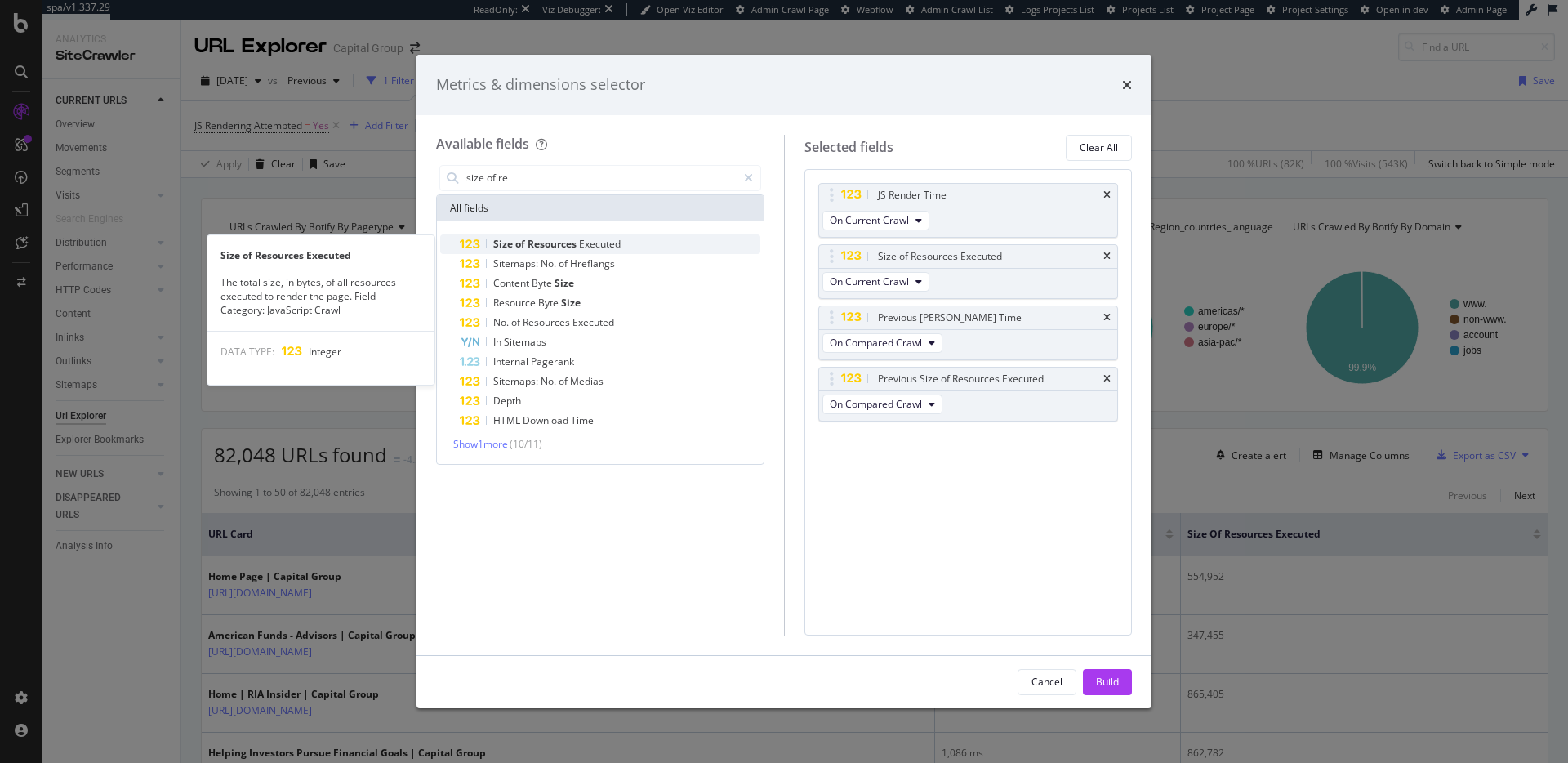
click at [617, 241] on span "Executed" at bounding box center [600, 244] width 42 height 14
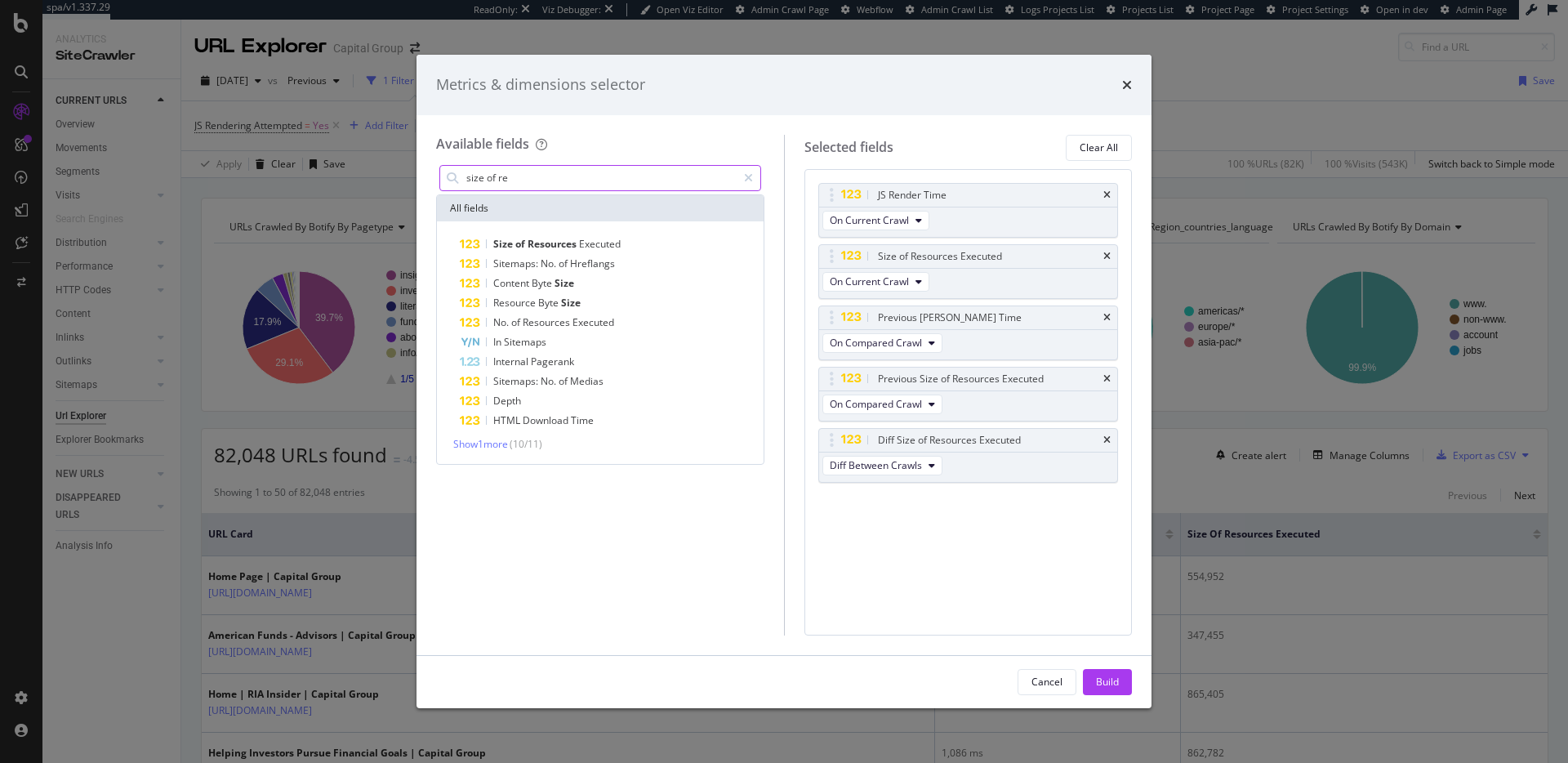
click at [586, 176] on input "size of re" at bounding box center [600, 178] width 271 height 25
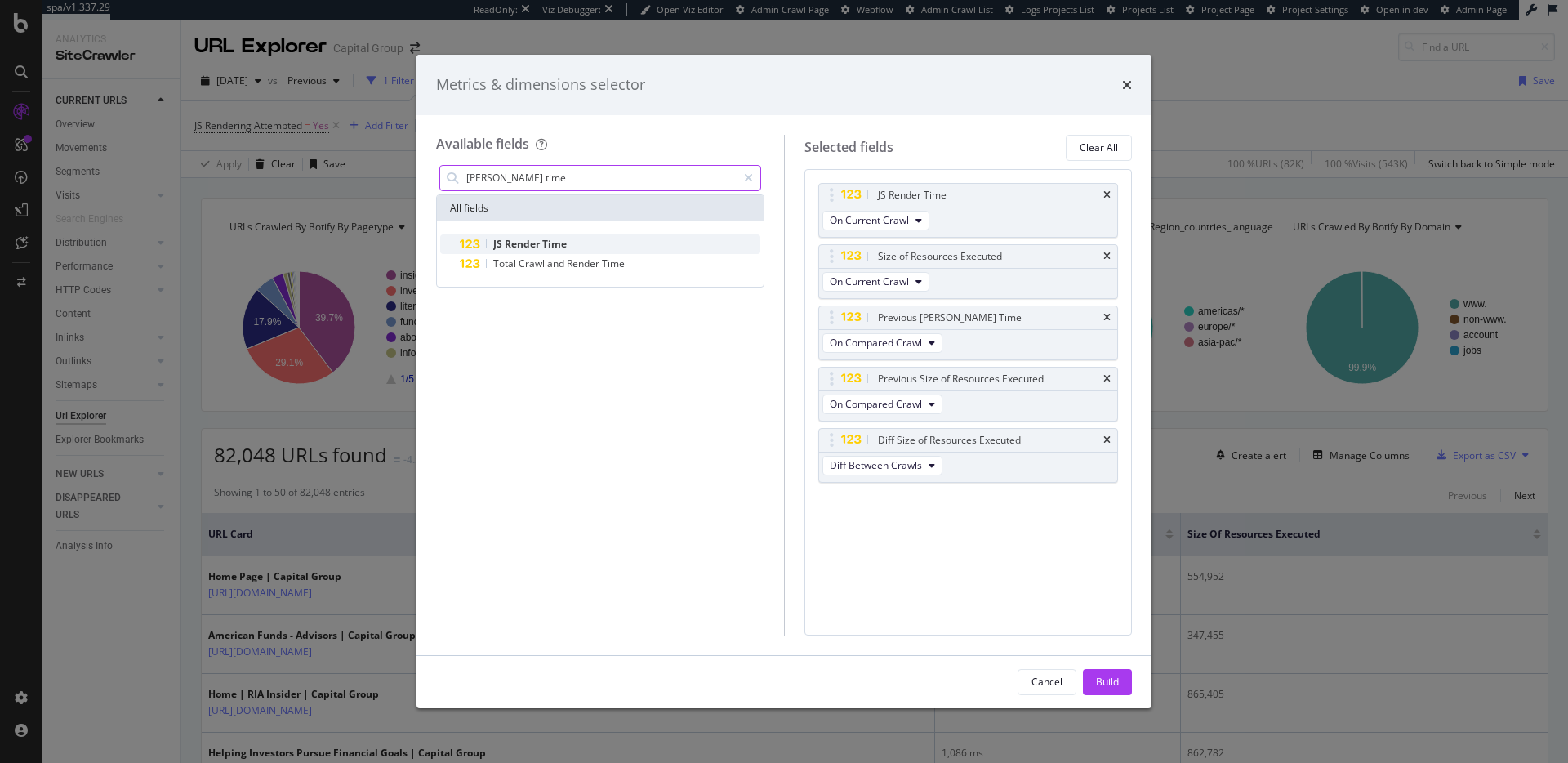
type input "js render time"
click at [589, 242] on div "JS Render Time" at bounding box center [610, 244] width 300 height 20
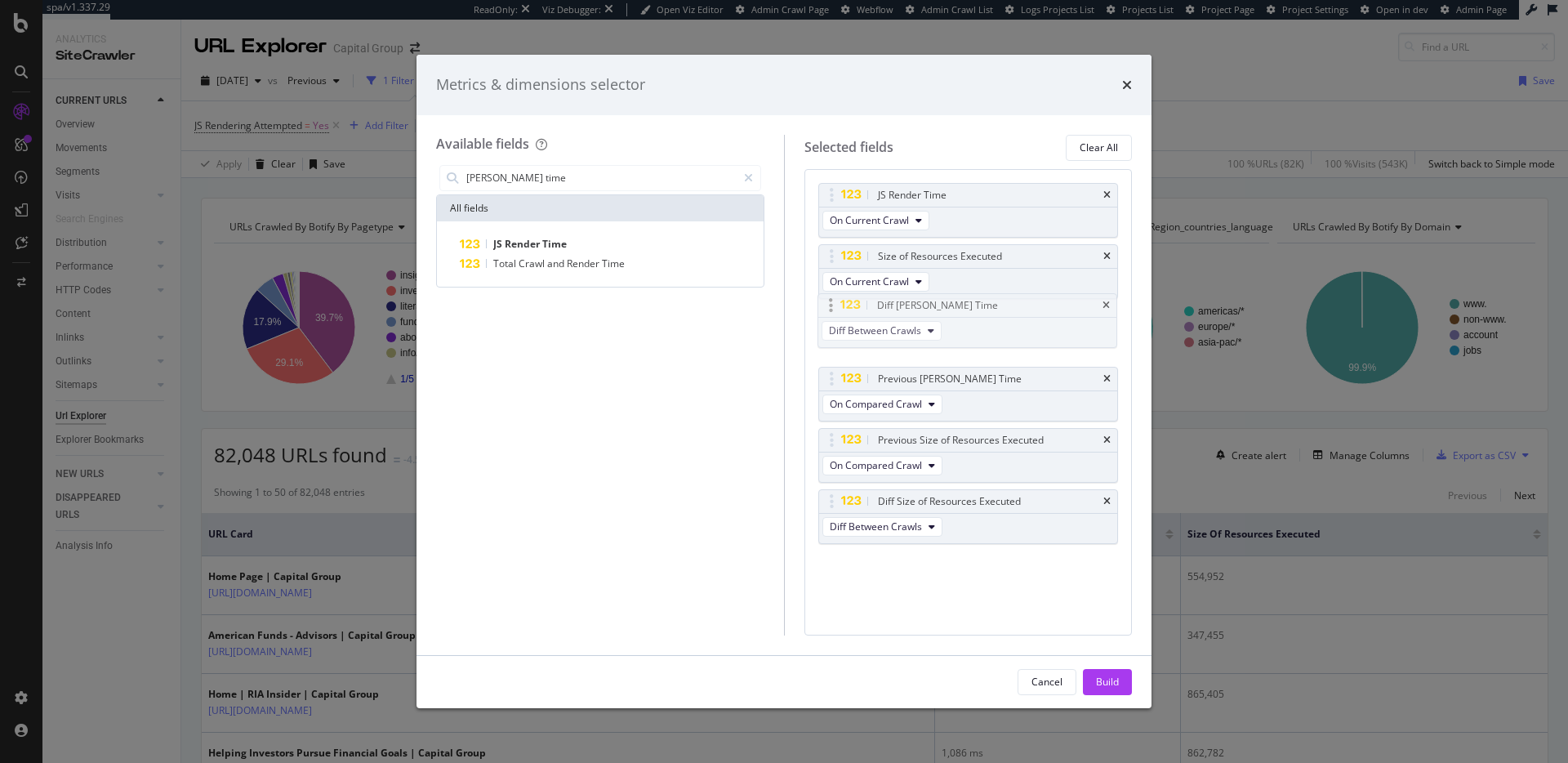
drag, startPoint x: 1003, startPoint y: 500, endPoint x: 1004, endPoint y: 299, distance: 201.0
click at [1002, 305] on body "spa/v1.337.29 ReadOnly: Viz Debugger: Open Viz Editor Admin Crawl Page Webflow …" at bounding box center [784, 381] width 1568 height 763
drag, startPoint x: 1000, startPoint y: 259, endPoint x: 999, endPoint y: 388, distance: 129.0
drag, startPoint x: 906, startPoint y: 254, endPoint x: 908, endPoint y: 317, distance: 63.0
click at [1107, 673] on div "Build" at bounding box center [1107, 682] width 23 height 25
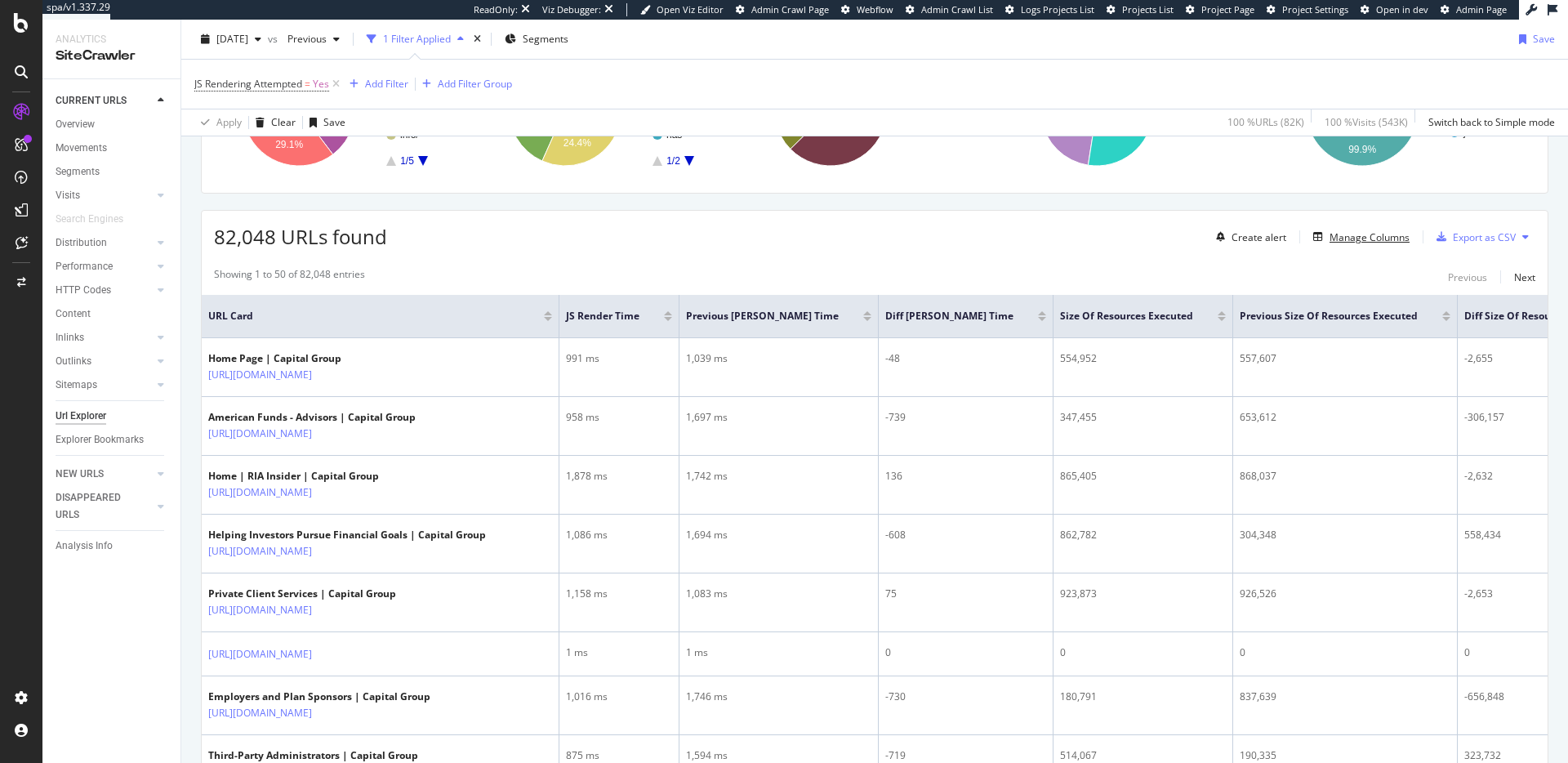
scroll to position [0, 89]
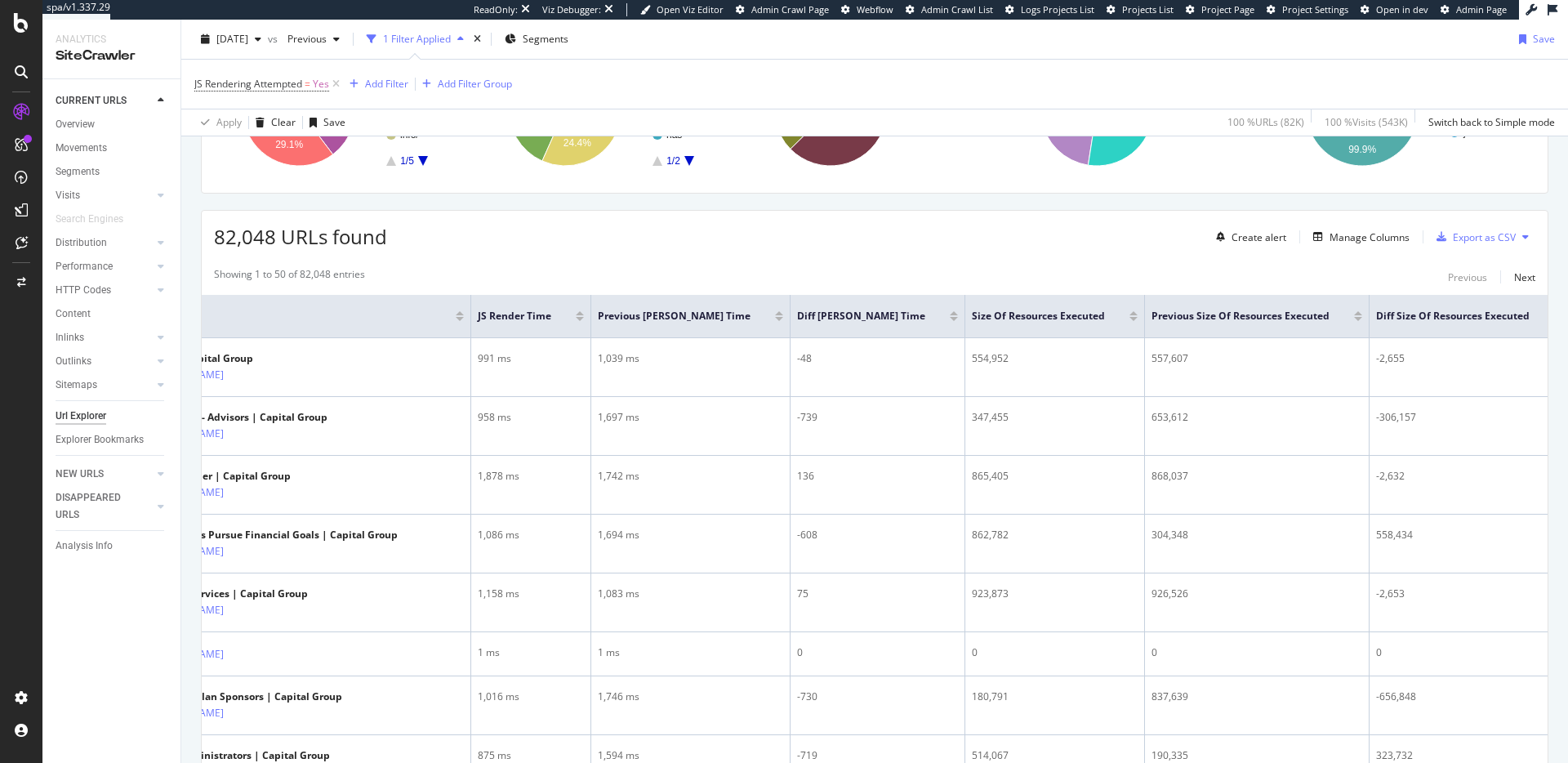
click at [1554, 318] on div at bounding box center [1558, 319] width 9 height 4
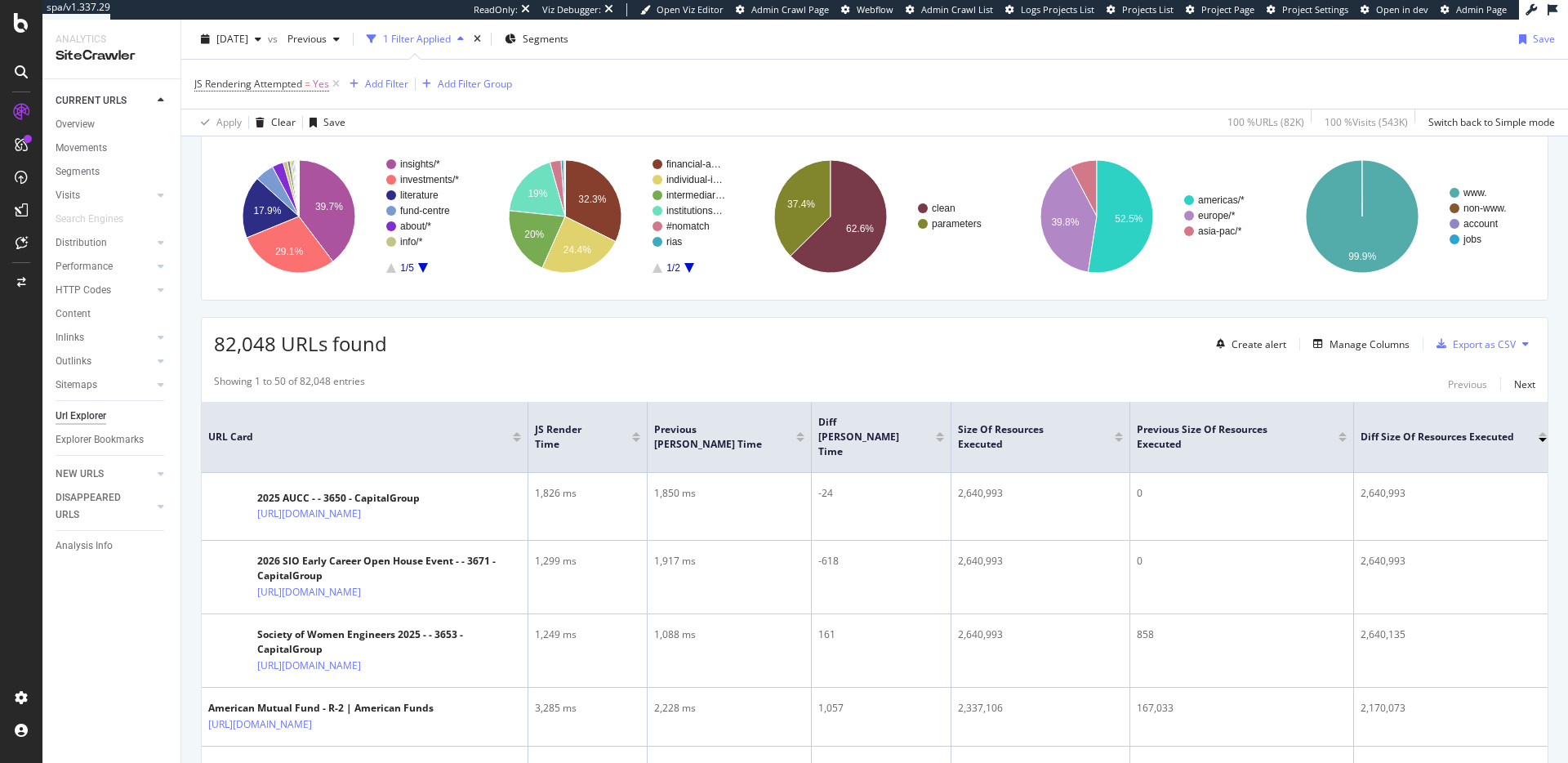
scroll to position [116, 0]
